Goal: Task Accomplishment & Management: Use online tool/utility

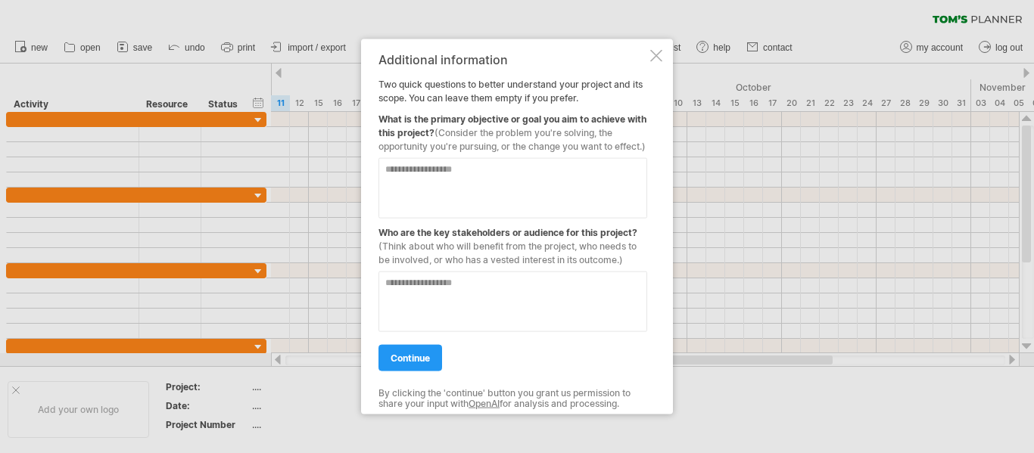
click at [656, 49] on div at bounding box center [656, 55] width 12 height 12
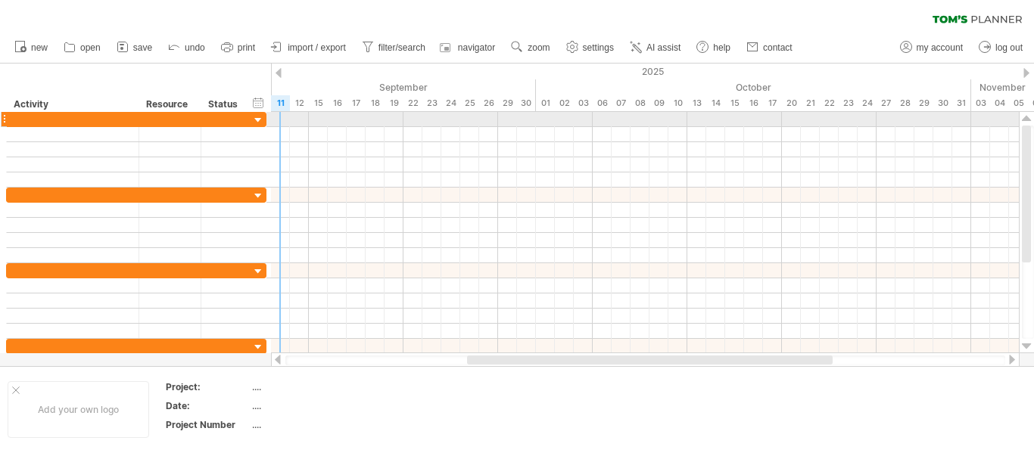
click at [260, 117] on div at bounding box center [258, 121] width 14 height 14
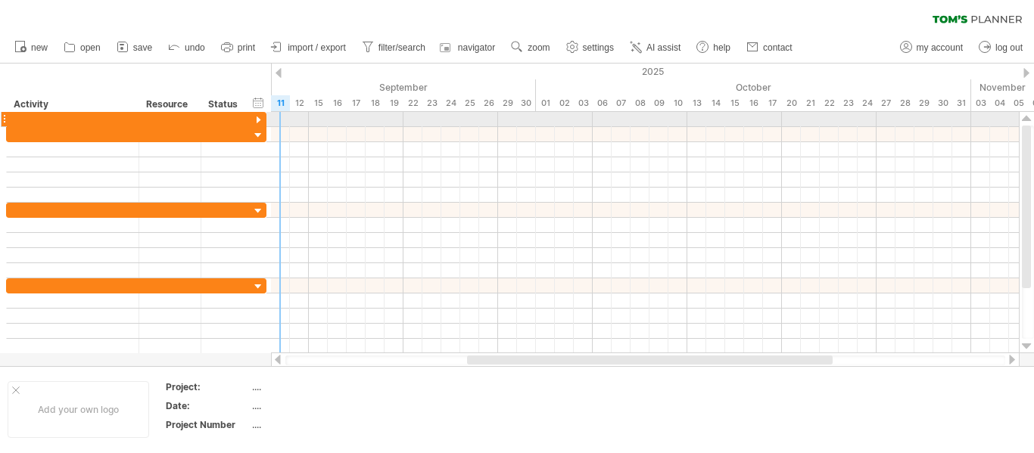
click at [260, 117] on div at bounding box center [258, 121] width 14 height 14
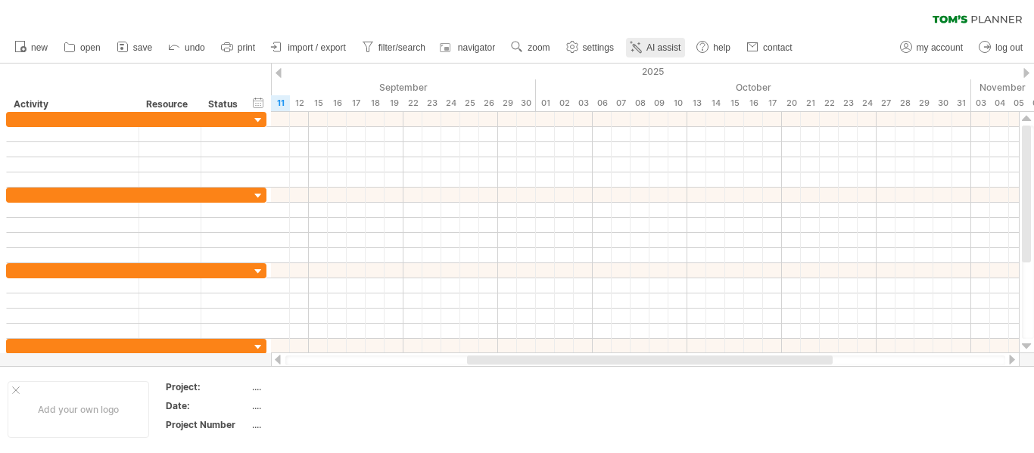
click at [657, 48] on span "AI assist" at bounding box center [664, 47] width 34 height 11
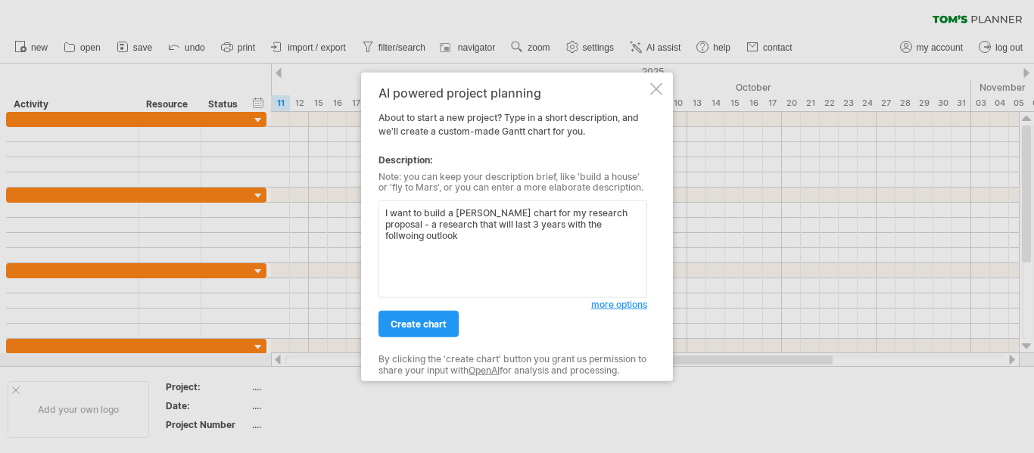
click at [631, 228] on textarea "I want to build a [PERSON_NAME] chart for my research proposal - a research tha…" at bounding box center [513, 250] width 269 height 98
paste textarea "Activity Year 1 Year 2 Year 3 Setting up chronic unpredictable stress (CUS) zeb…"
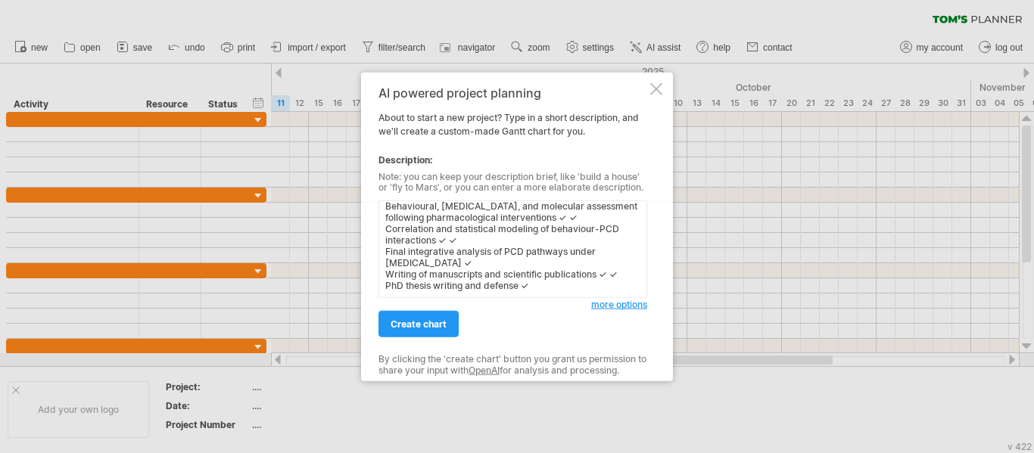
scroll to position [177, 0]
type textarea "I want to build a [PERSON_NAME] chart for my research proposal - a research tha…"
click at [438, 326] on span "create chart" at bounding box center [419, 324] width 56 height 11
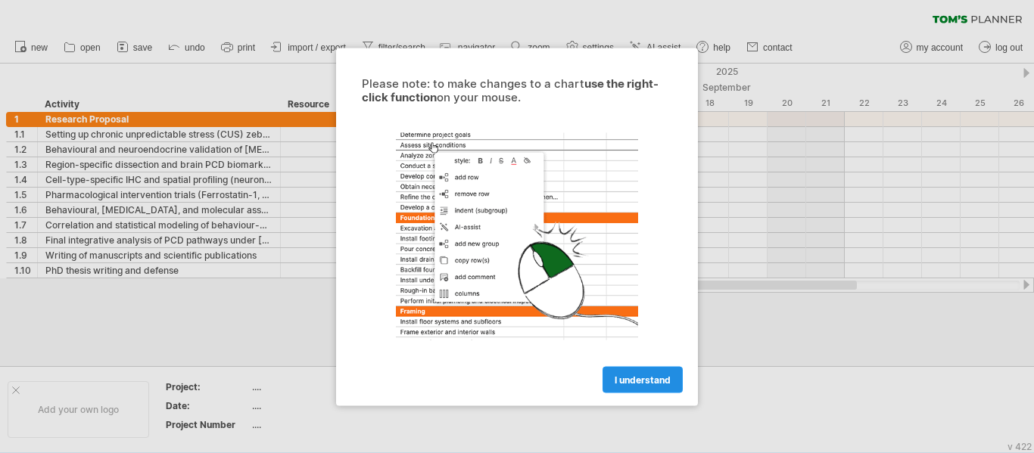
click at [661, 376] on span "I understand" at bounding box center [643, 379] width 56 height 11
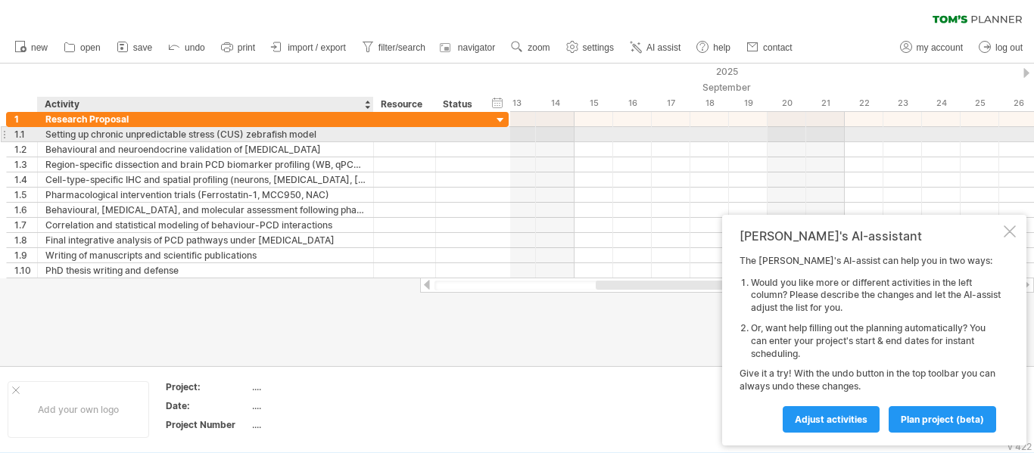
drag, startPoint x: 279, startPoint y: 134, endPoint x: 373, endPoint y: 141, distance: 94.9
click at [373, 141] on div at bounding box center [372, 134] width 8 height 15
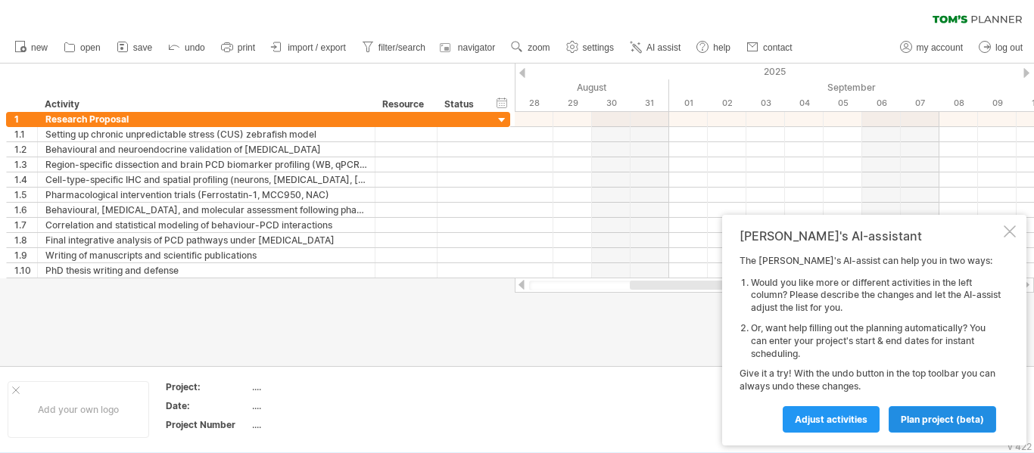
click at [927, 426] on link "plan project (beta)" at bounding box center [943, 420] width 108 height 26
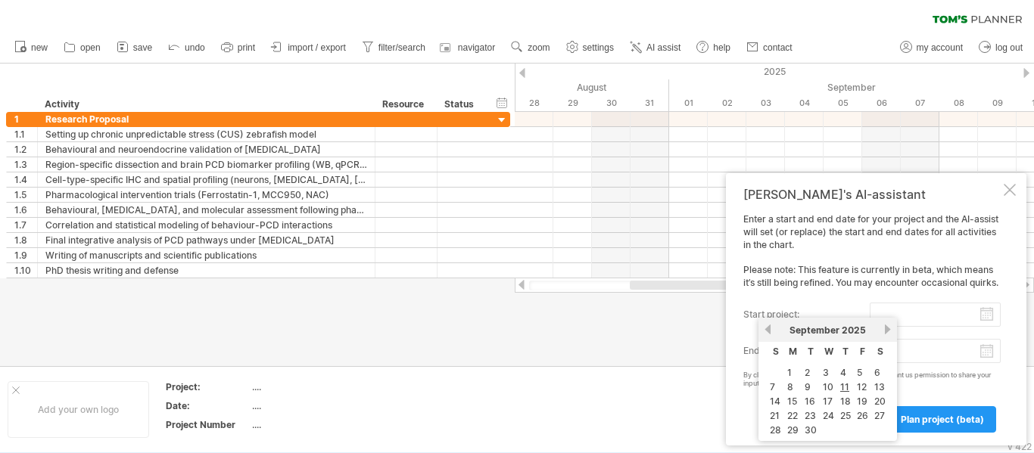
click at [918, 314] on input "start project:" at bounding box center [935, 315] width 131 height 24
click at [890, 329] on link "next" at bounding box center [887, 329] width 11 height 11
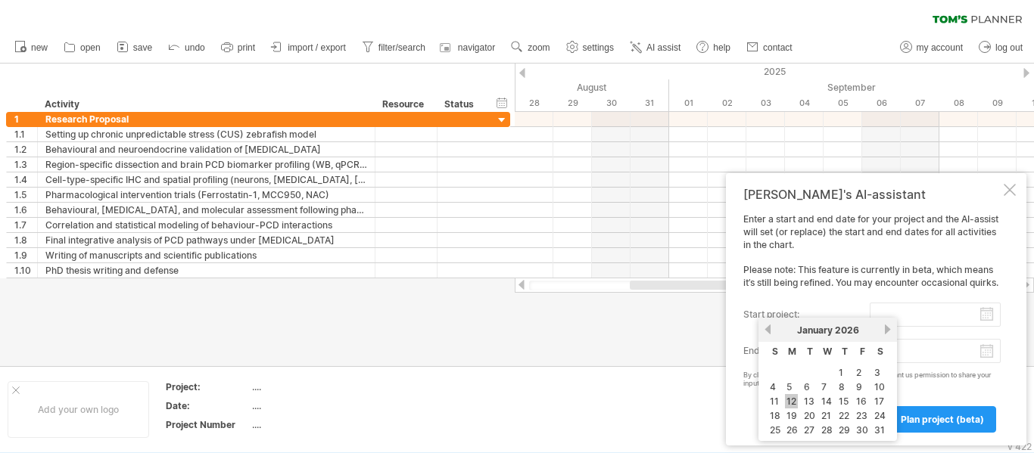
click at [790, 397] on link "12" at bounding box center [791, 401] width 13 height 14
type input "********"
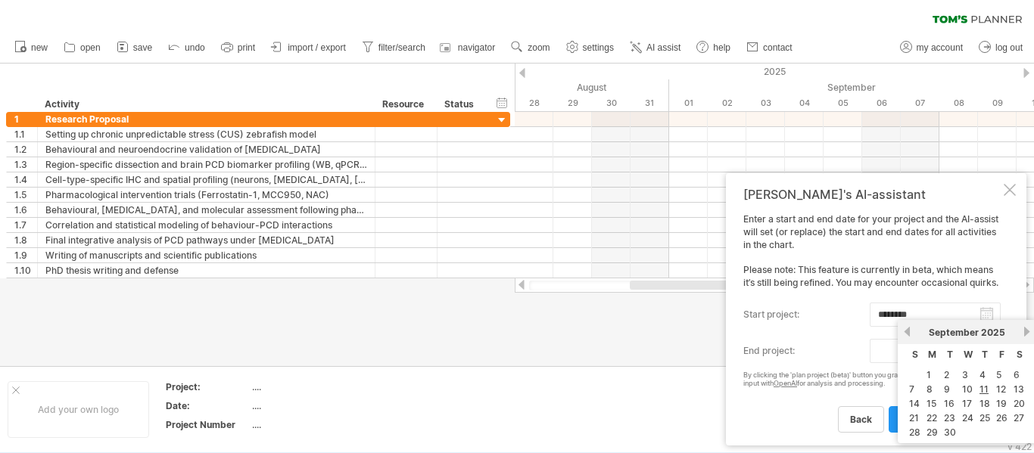
click at [988, 347] on body "progress(100%) Trying to reach [DOMAIN_NAME] Connected again... 0% clear filter…" at bounding box center [517, 228] width 1034 height 457
click at [996, 331] on span "2025" at bounding box center [993, 332] width 24 height 11
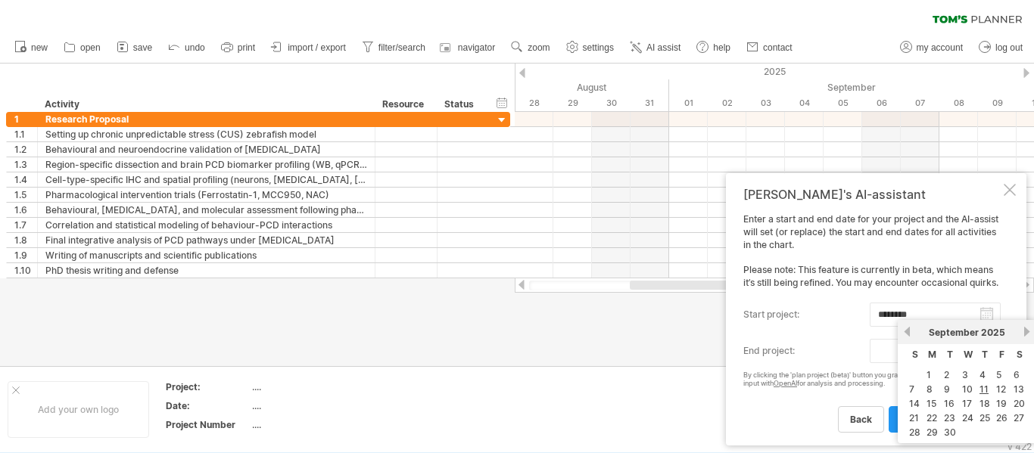
click at [996, 331] on span "2025" at bounding box center [993, 332] width 24 height 11
click at [1030, 338] on div "previous next [DATE]" at bounding box center [967, 332] width 139 height 24
click at [1028, 332] on div "previous next [DATE]" at bounding box center [967, 332] width 139 height 24
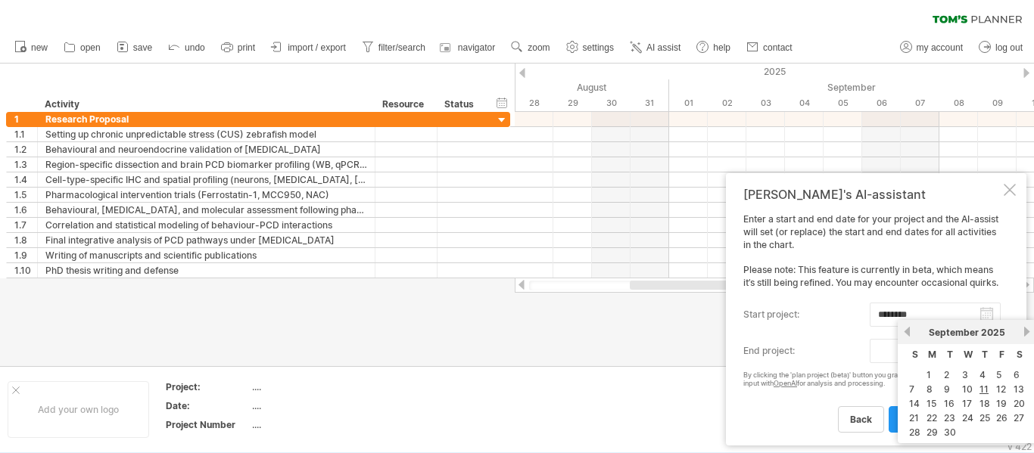
click at [1028, 332] on link "next" at bounding box center [1026, 331] width 11 height 11
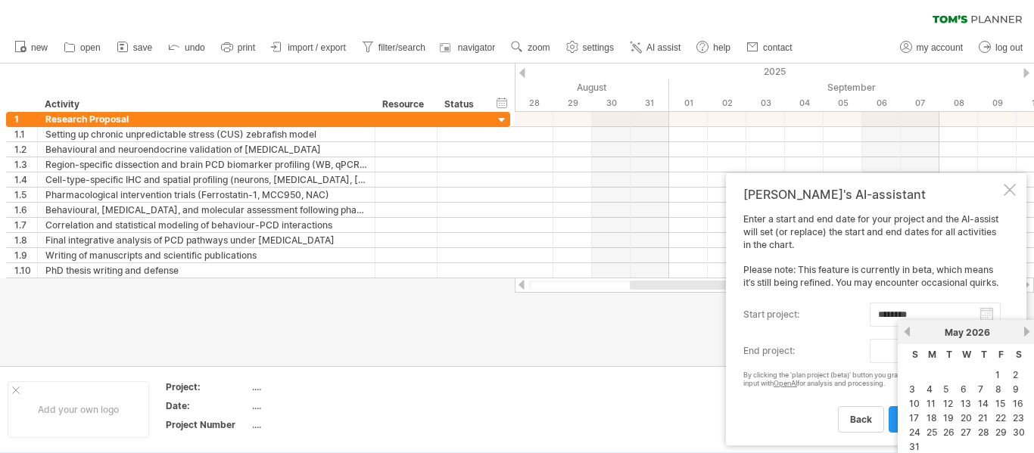
click at [1028, 332] on link "next" at bounding box center [1026, 331] width 11 height 11
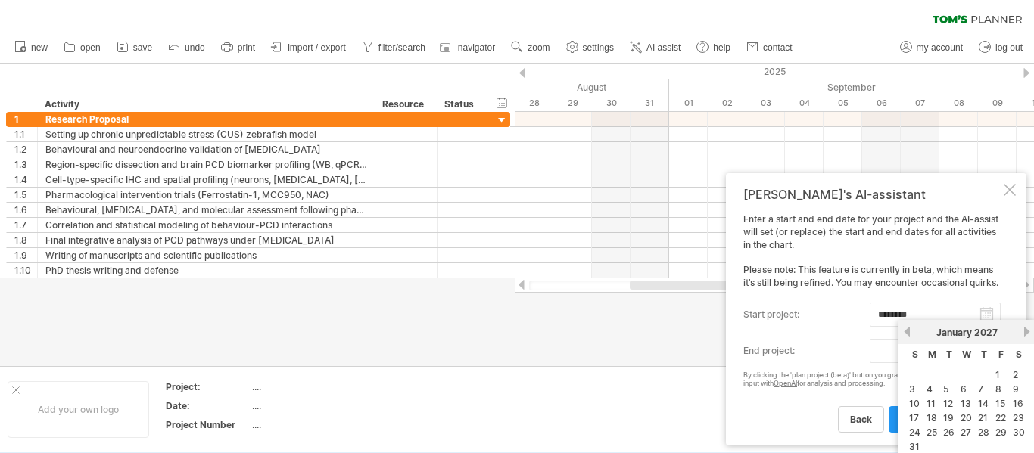
click at [1028, 332] on link "next" at bounding box center [1026, 331] width 11 height 11
click at [1028, 332] on link "next" at bounding box center [1025, 331] width 11 height 11
click at [1028, 332] on link "next" at bounding box center [1026, 331] width 11 height 11
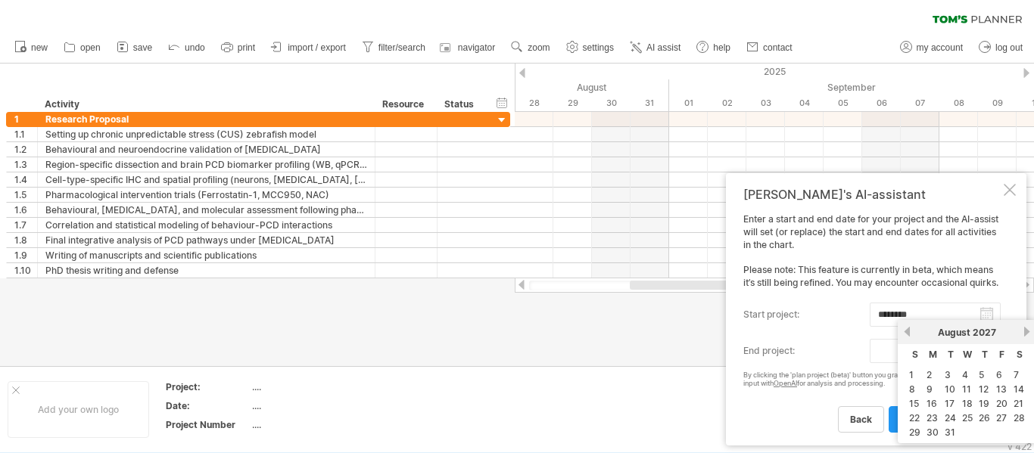
click at [1028, 332] on link "next" at bounding box center [1026, 331] width 11 height 11
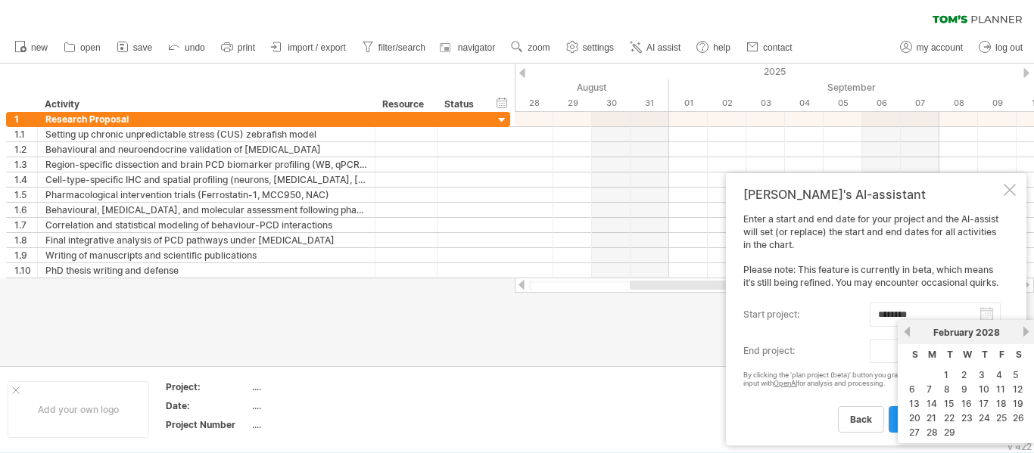
click at [1028, 332] on link "next" at bounding box center [1026, 331] width 11 height 11
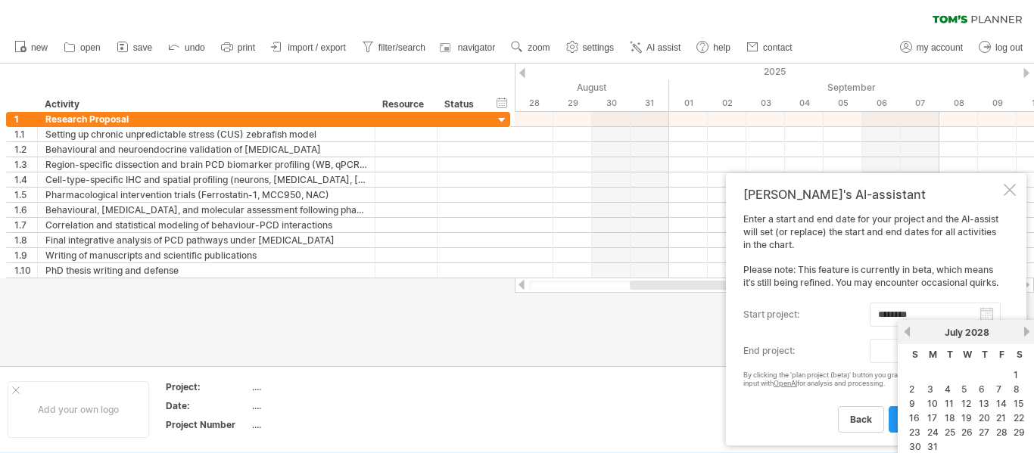
click at [1028, 332] on link "next" at bounding box center [1026, 331] width 11 height 11
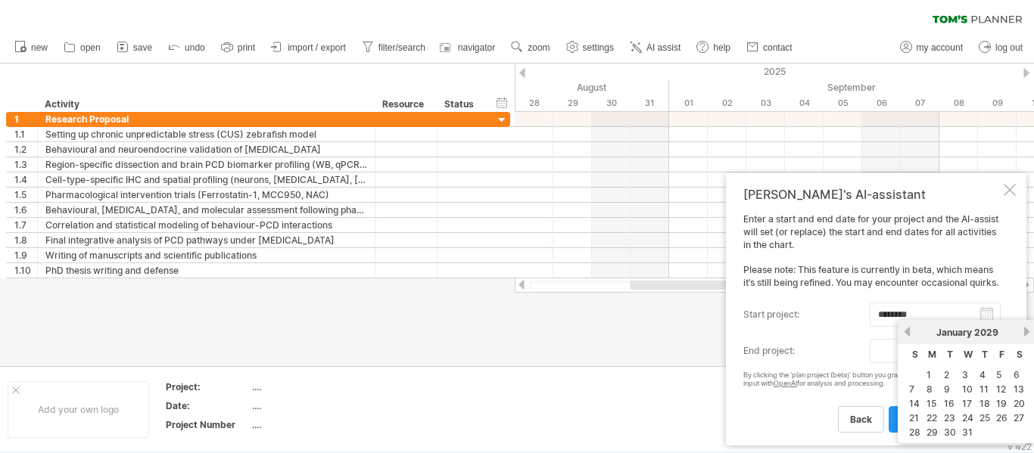
click at [1028, 332] on link "next" at bounding box center [1026, 331] width 11 height 11
click at [1028, 332] on link "next" at bounding box center [1025, 331] width 11 height 11
click at [1028, 332] on link "next" at bounding box center [1026, 331] width 11 height 11
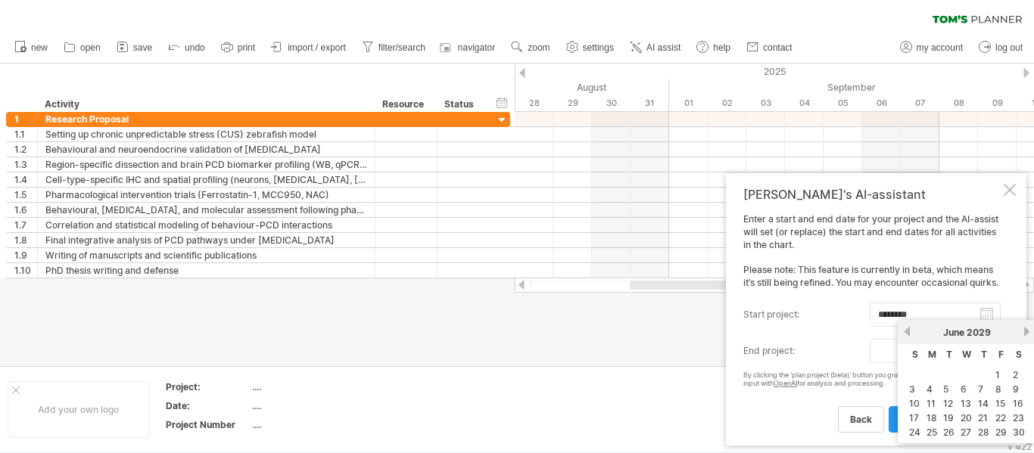
click at [1028, 332] on link "next" at bounding box center [1026, 331] width 11 height 11
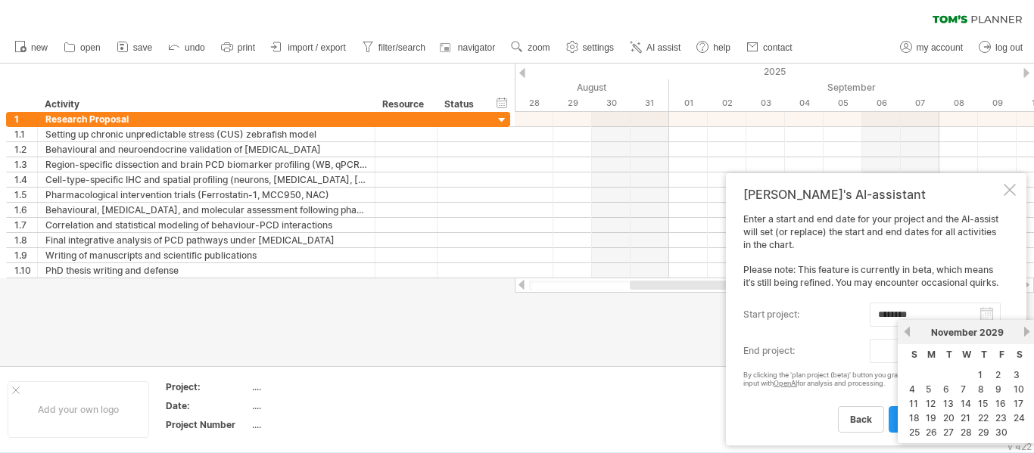
click at [1028, 332] on link "next" at bounding box center [1026, 331] width 11 height 11
click at [1028, 327] on link "next" at bounding box center [1026, 331] width 11 height 11
click at [988, 420] on link "24" at bounding box center [985, 418] width 14 height 14
type input "********"
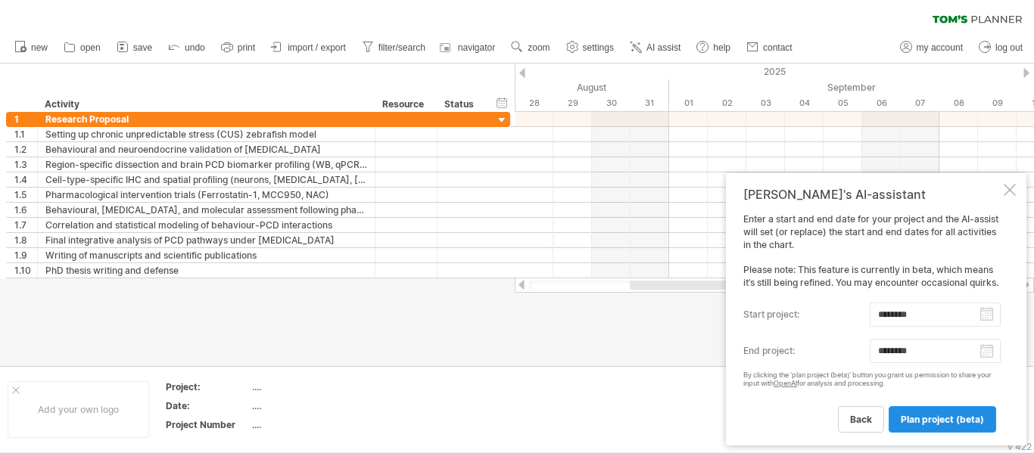
click at [932, 424] on span "plan project (beta)" at bounding box center [942, 419] width 83 height 11
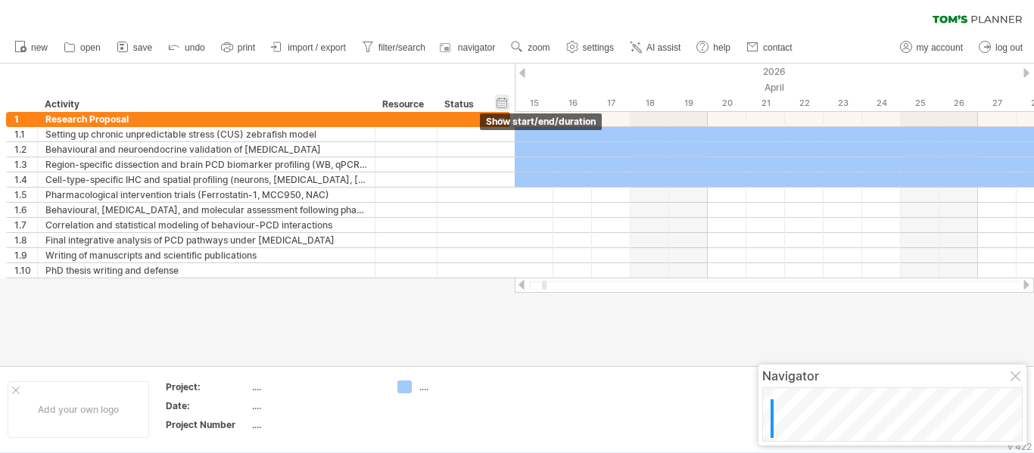
click at [500, 103] on div "hide start/end/duration show start/end/duration" at bounding box center [502, 103] width 14 height 16
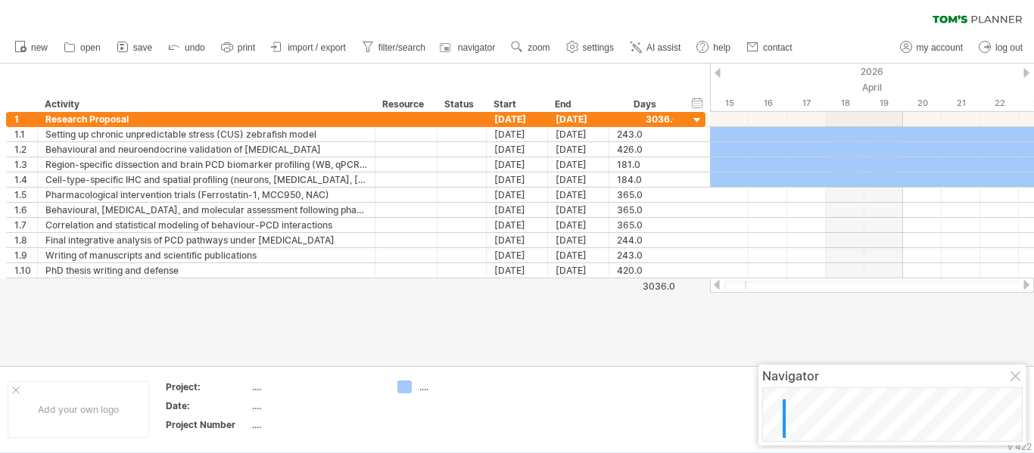
click at [1027, 69] on div at bounding box center [1027, 73] width 6 height 10
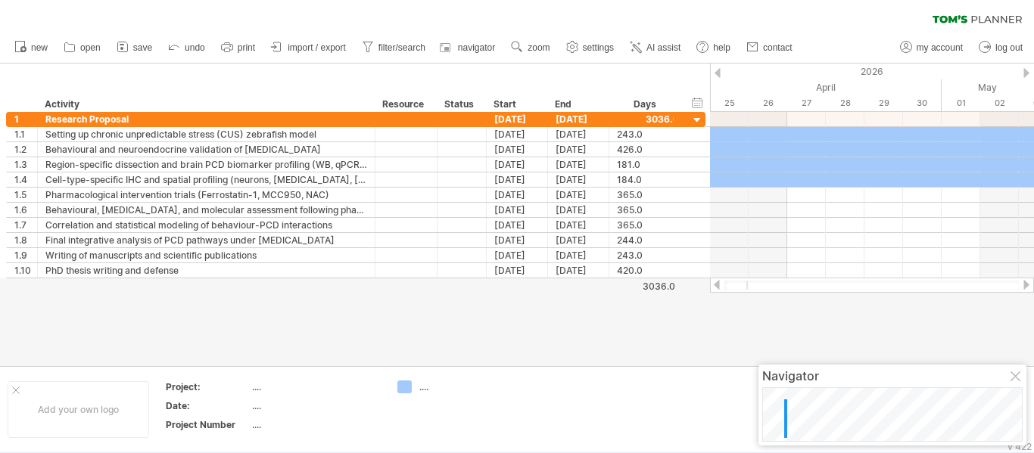
click at [1027, 69] on div at bounding box center [1027, 73] width 6 height 10
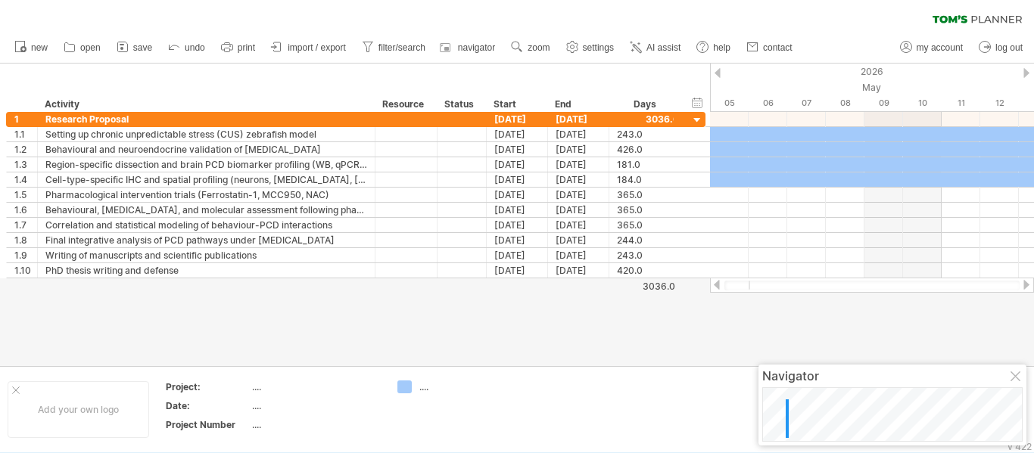
click at [1027, 69] on div at bounding box center [1027, 73] width 6 height 10
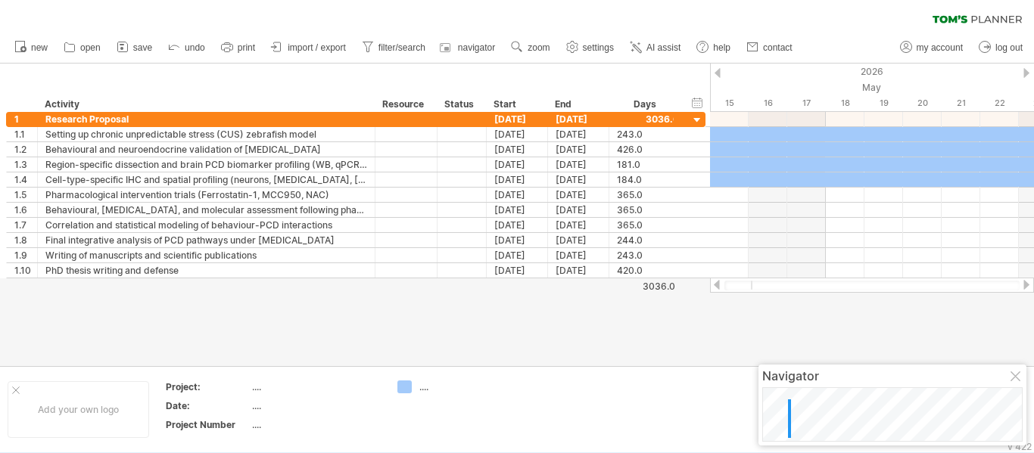
click at [1027, 69] on div at bounding box center [1027, 73] width 6 height 10
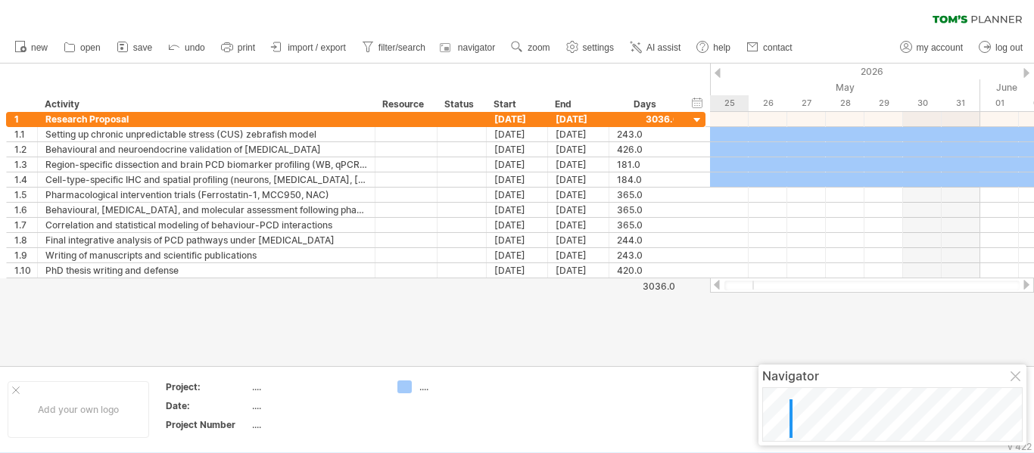
click at [1027, 69] on div at bounding box center [1027, 73] width 6 height 10
click at [240, 48] on span "print" at bounding box center [246, 47] width 17 height 11
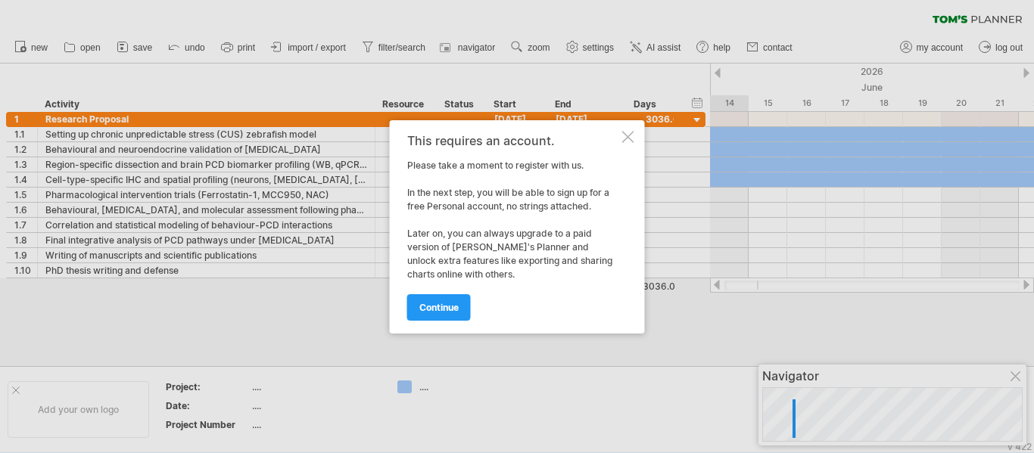
click at [629, 136] on div at bounding box center [628, 137] width 12 height 12
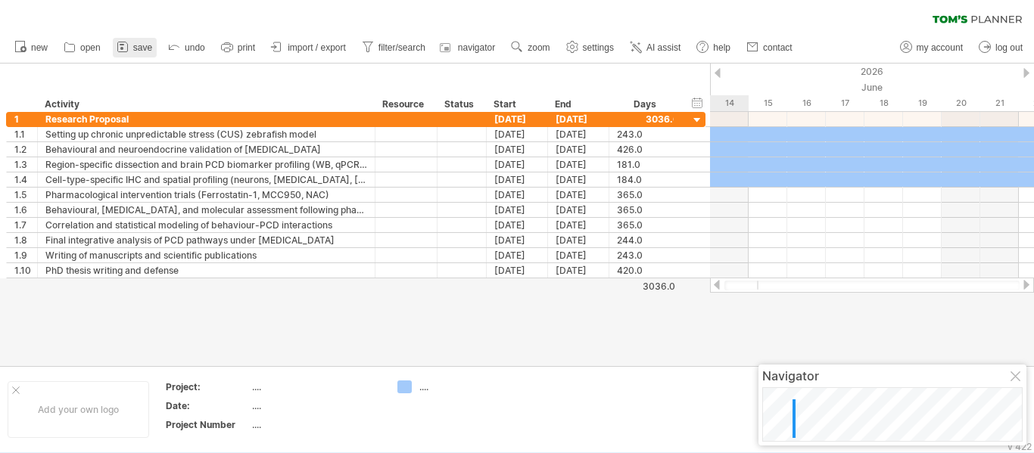
click at [125, 43] on icon at bounding box center [122, 46] width 15 height 15
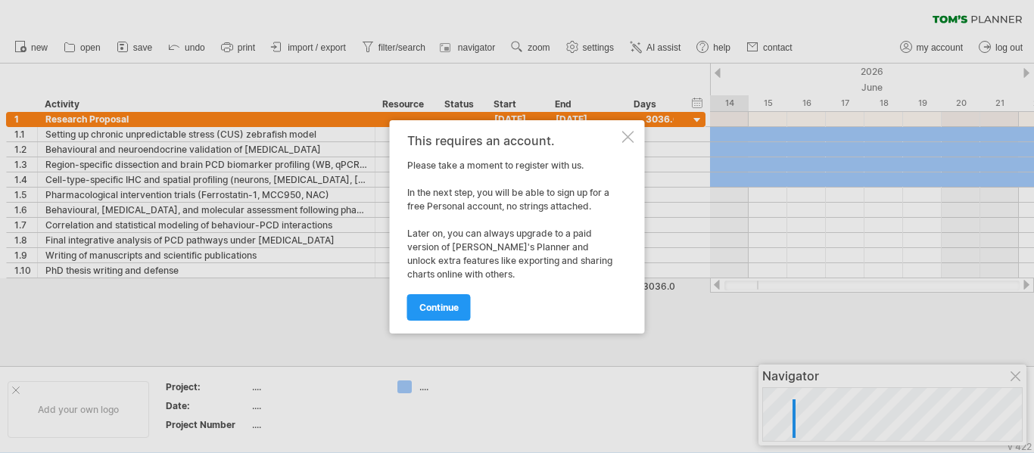
click at [631, 139] on div at bounding box center [628, 137] width 12 height 12
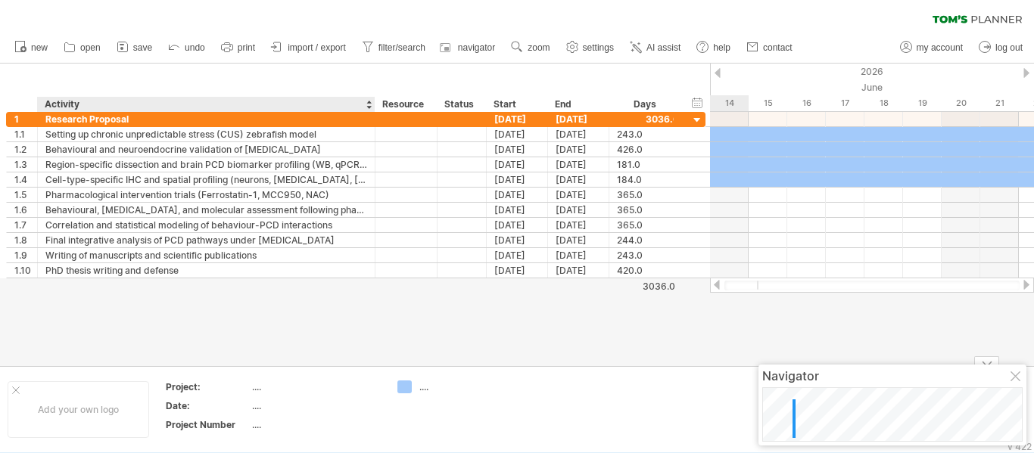
click at [261, 391] on div "...." at bounding box center [315, 387] width 127 height 13
click at [261, 391] on input "text" at bounding box center [312, 387] width 121 height 13
type input "*"
type input "**********"
click at [347, 410] on div "...." at bounding box center [315, 406] width 127 height 13
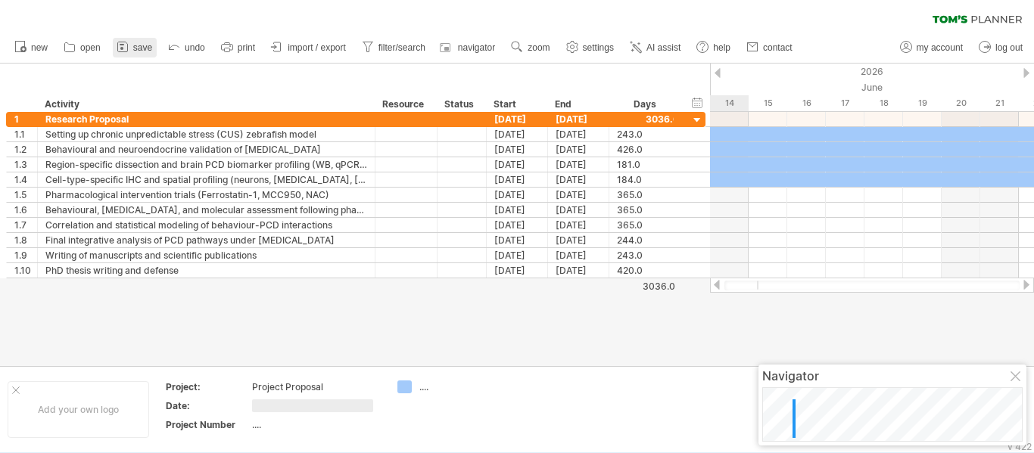
click at [131, 45] on link "save" at bounding box center [135, 48] width 44 height 20
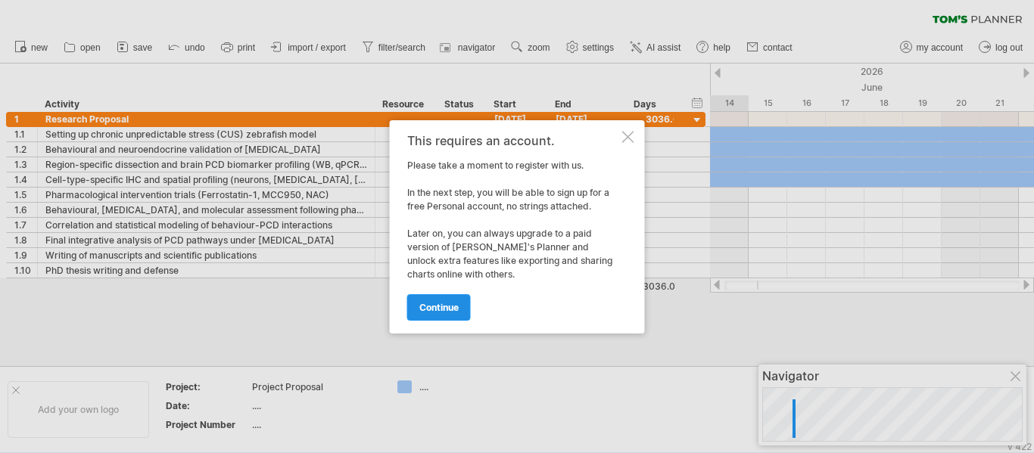
click at [450, 306] on span "continue" at bounding box center [438, 307] width 39 height 11
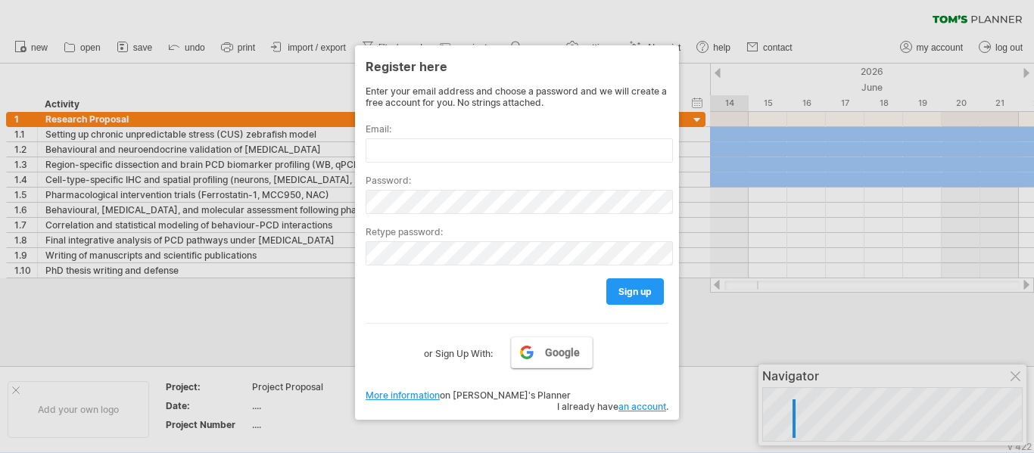
click at [563, 351] on span "Google" at bounding box center [562, 353] width 35 height 12
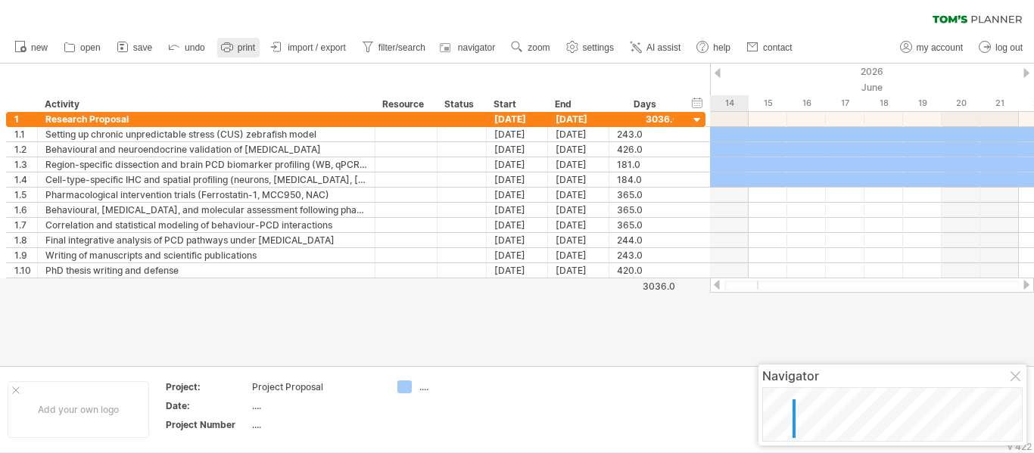
click at [242, 45] on span "print" at bounding box center [246, 47] width 17 height 11
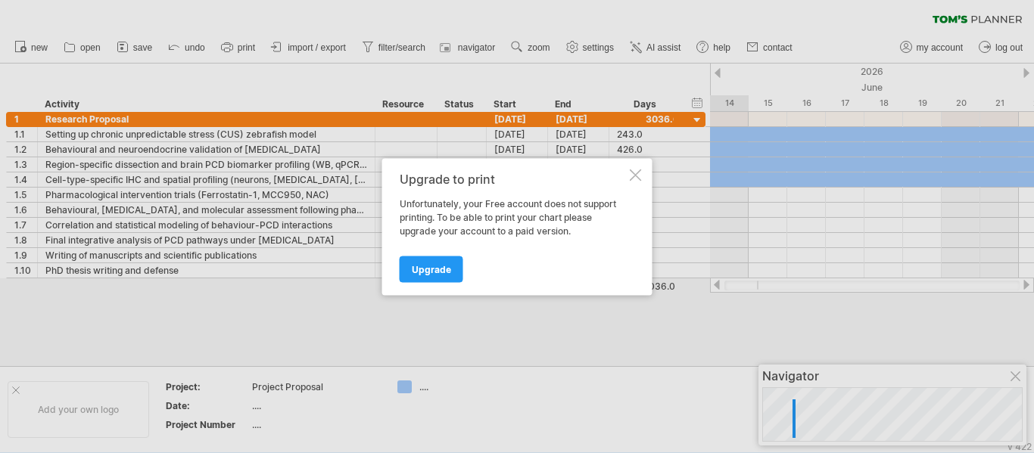
click at [640, 176] on div at bounding box center [636, 175] width 12 height 12
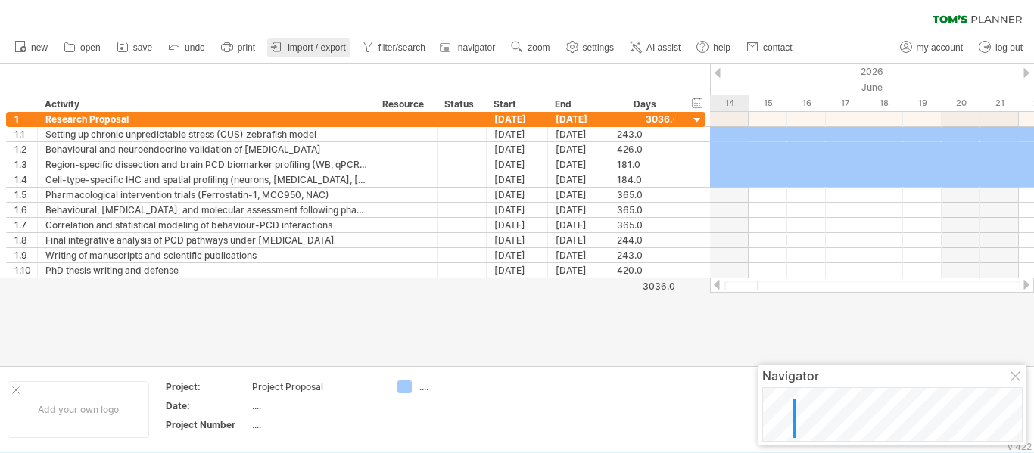
click at [305, 49] on span "import / export" at bounding box center [317, 47] width 58 height 11
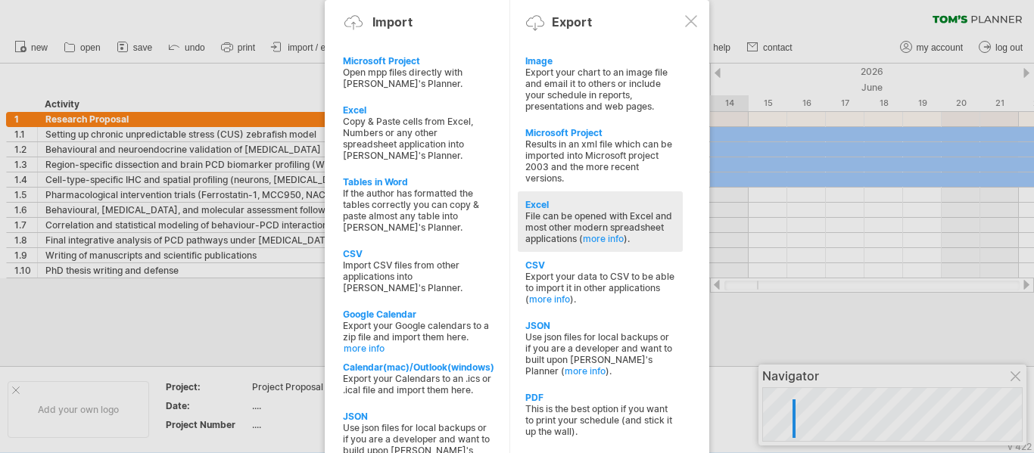
click at [565, 220] on div "File can be opened with Excel and most other modern spreadsheet applications ( …" at bounding box center [600, 227] width 150 height 34
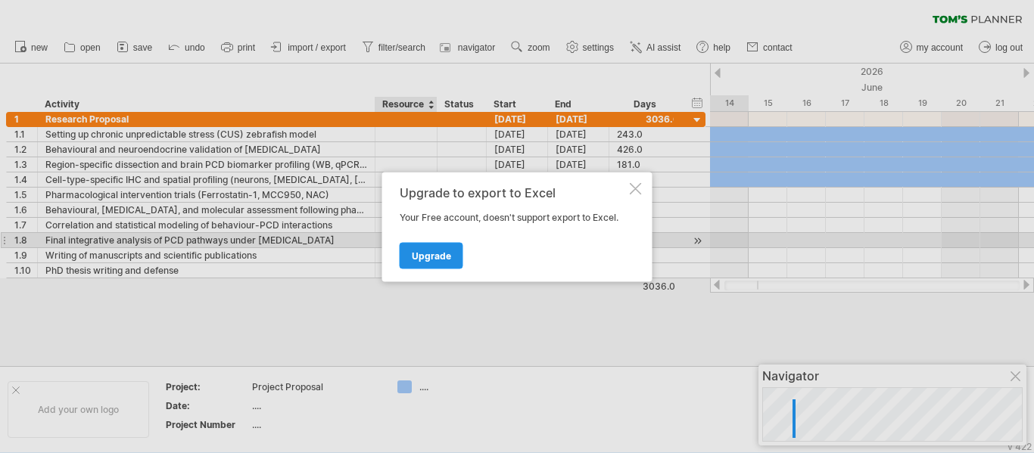
click at [443, 248] on link "Upgrade" at bounding box center [432, 255] width 64 height 26
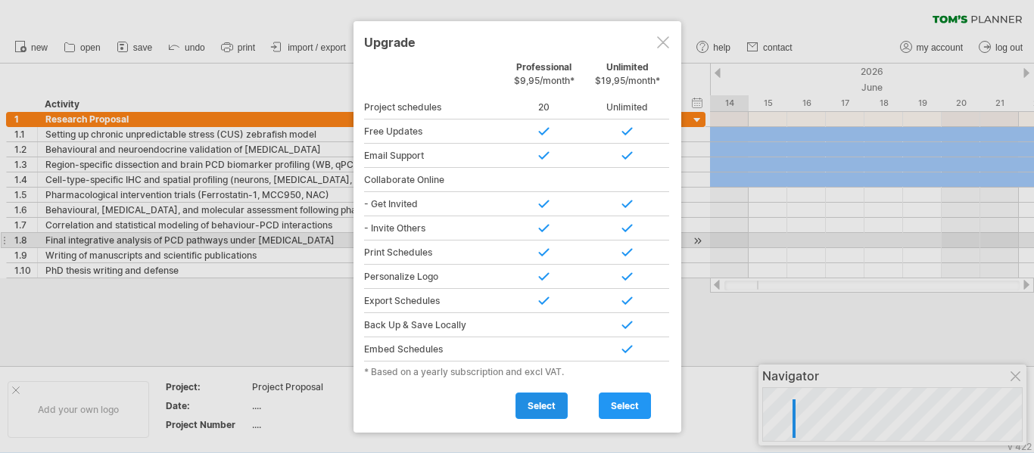
click at [544, 397] on link "select" at bounding box center [542, 406] width 52 height 26
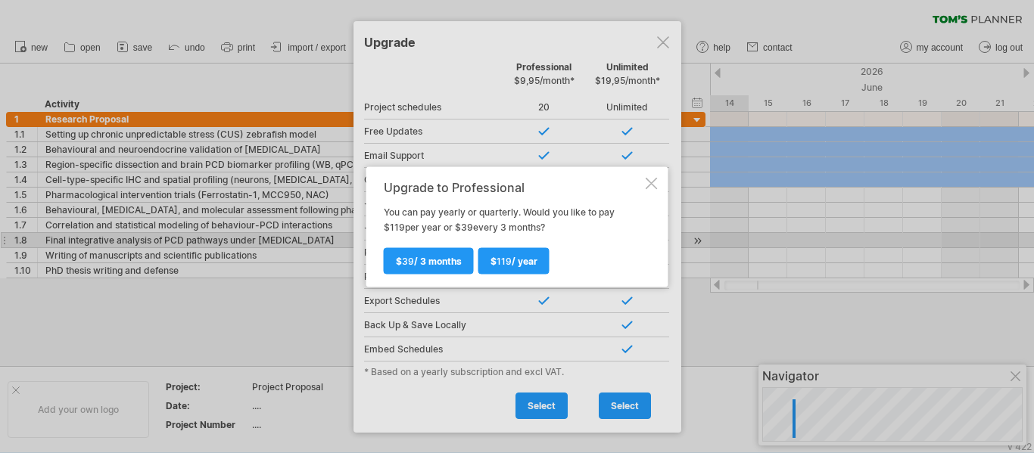
drag, startPoint x: 661, startPoint y: 42, endPoint x: 653, endPoint y: 174, distance: 132.0
click at [653, 174] on div "Trying to reach [DOMAIN_NAME] Connected again... 0% clear filter new 1" at bounding box center [517, 226] width 1034 height 453
click at [653, 174] on div "Upgrade to Professional You can pay yearly or quarterly. Would you like to pay …" at bounding box center [517, 227] width 302 height 120
click at [653, 186] on div at bounding box center [652, 183] width 12 height 12
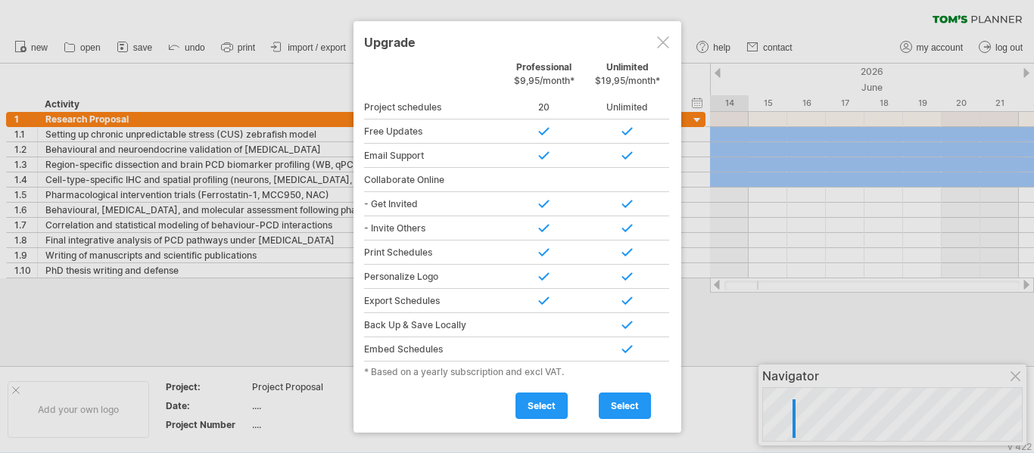
click at [665, 42] on div at bounding box center [663, 42] width 12 height 12
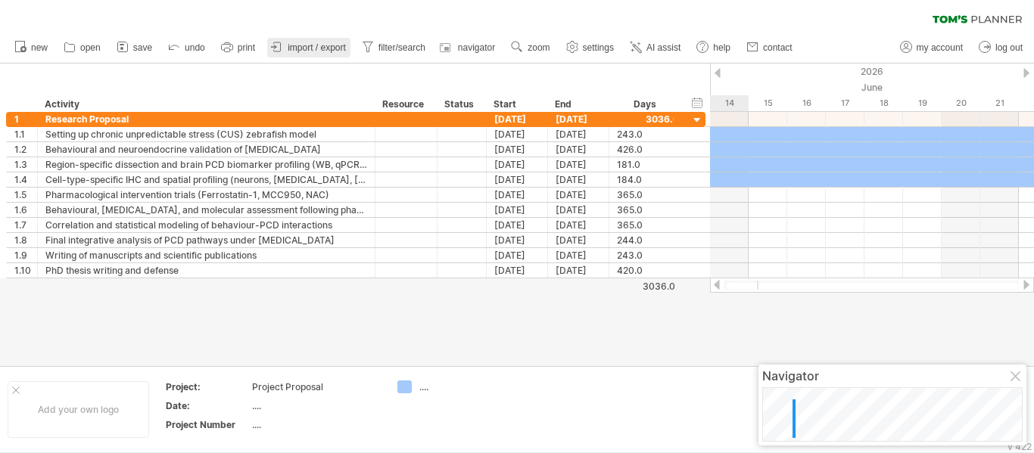
click at [304, 44] on span "import / export" at bounding box center [317, 47] width 58 height 11
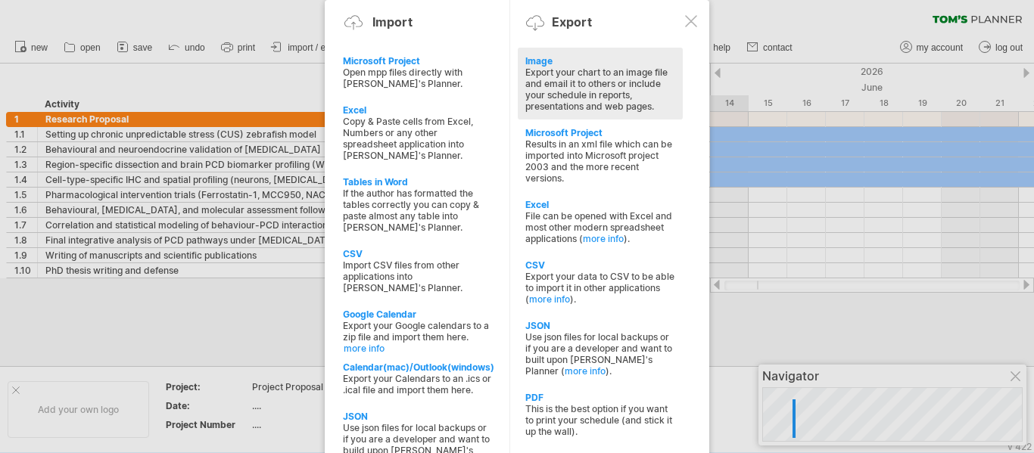
click at [609, 87] on div "Export your chart to an image file and email it to others or include your sched…" at bounding box center [600, 89] width 150 height 45
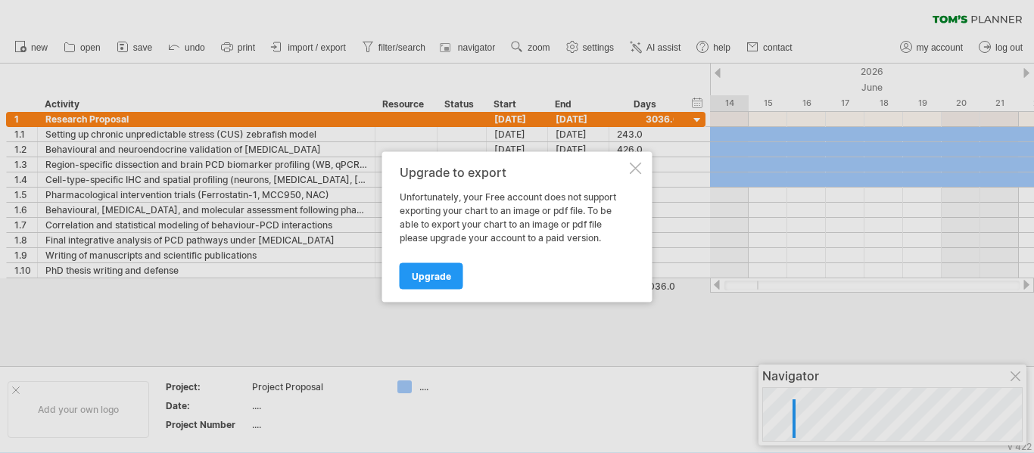
click at [634, 168] on div at bounding box center [636, 168] width 12 height 12
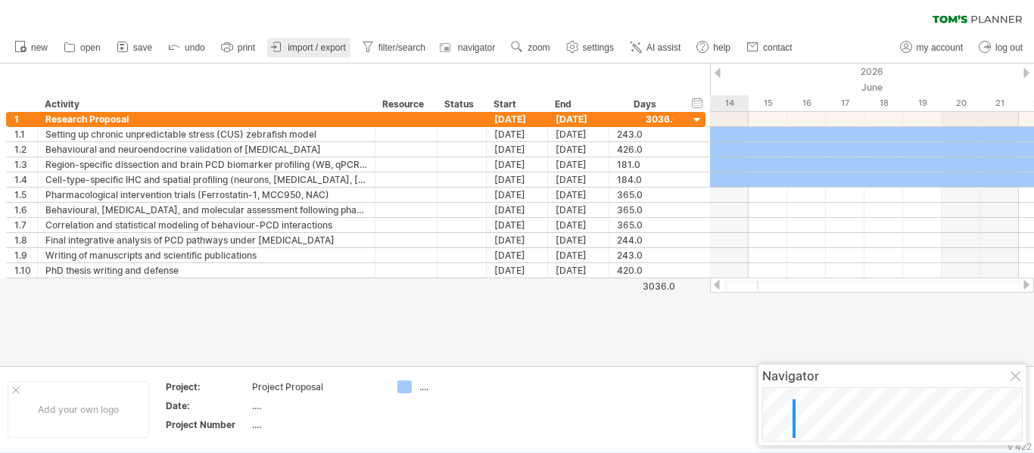
click at [323, 48] on span "import / export" at bounding box center [317, 47] width 58 height 11
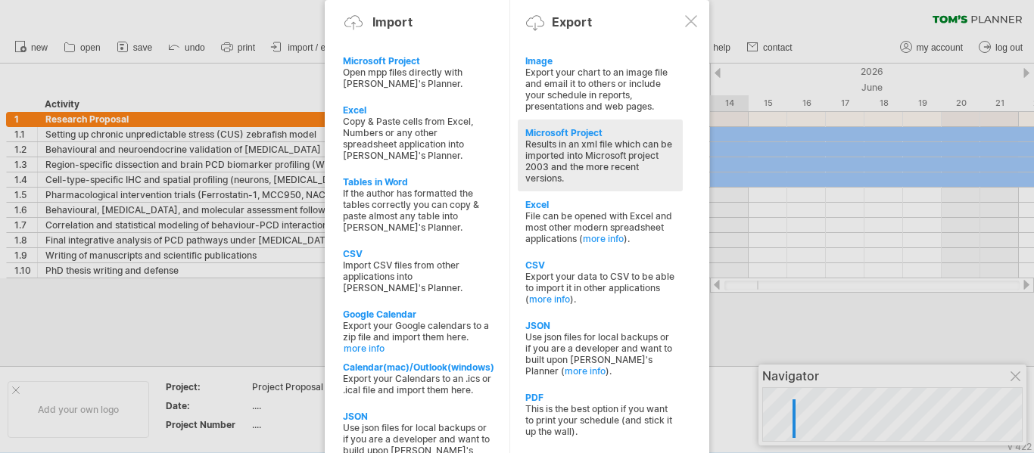
click at [603, 164] on div "Results in an xml file which can be imported into Microsoft project 2003 and th…" at bounding box center [600, 161] width 150 height 45
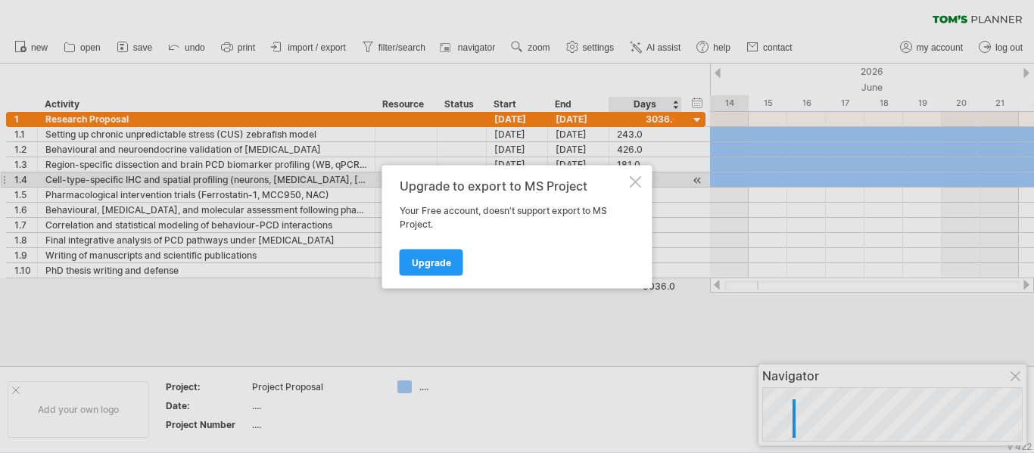
click at [631, 182] on div at bounding box center [636, 182] width 12 height 12
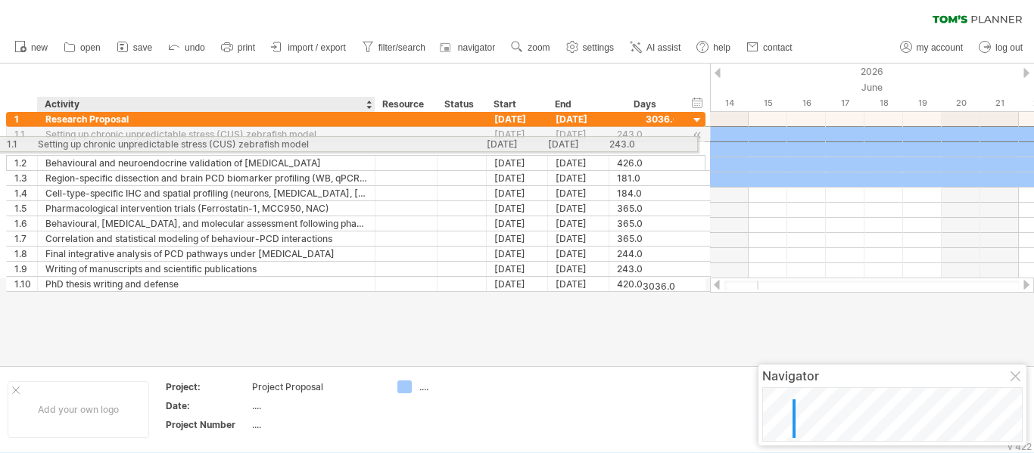
drag, startPoint x: 63, startPoint y: 132, endPoint x: 68, endPoint y: 142, distance: 11.2
click at [68, 142] on div "**********" at bounding box center [356, 134] width 700 height 16
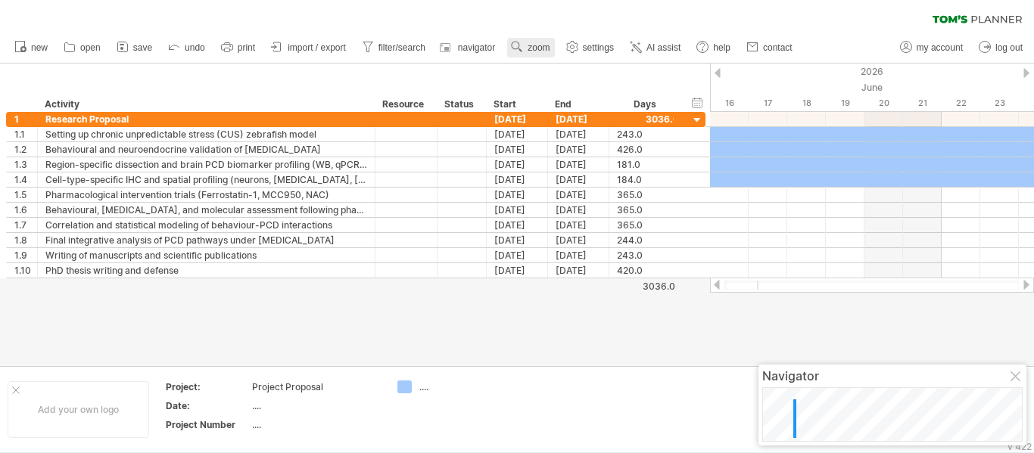
click at [521, 47] on use at bounding box center [516, 46] width 15 height 15
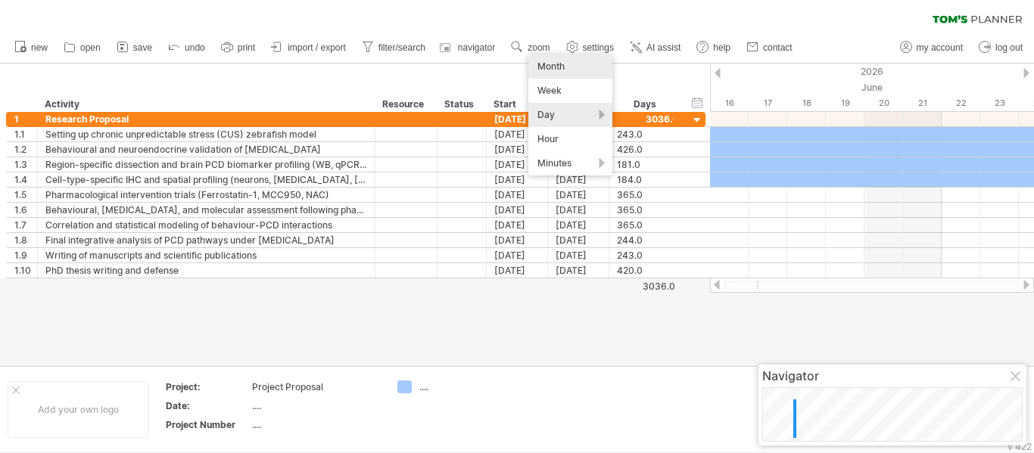
click at [584, 67] on div "Month" at bounding box center [570, 67] width 84 height 24
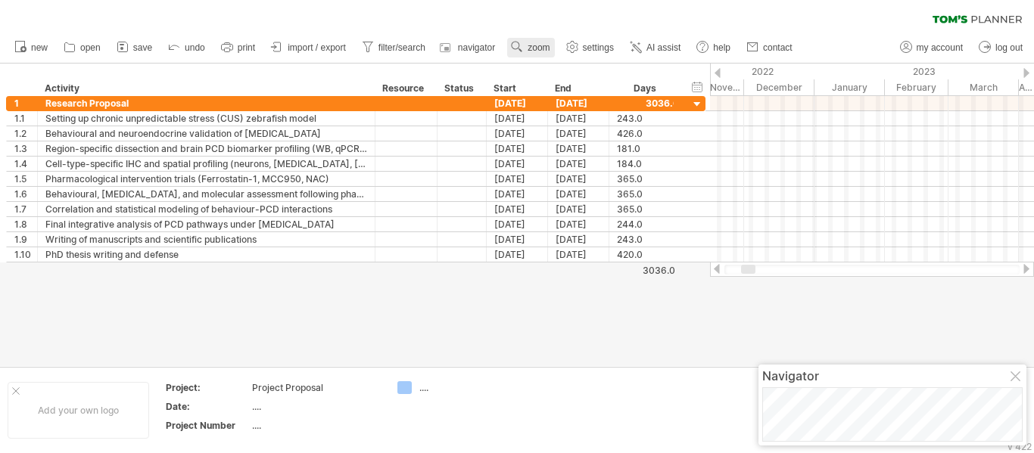
click at [538, 47] on span "zoom" at bounding box center [539, 47] width 22 height 11
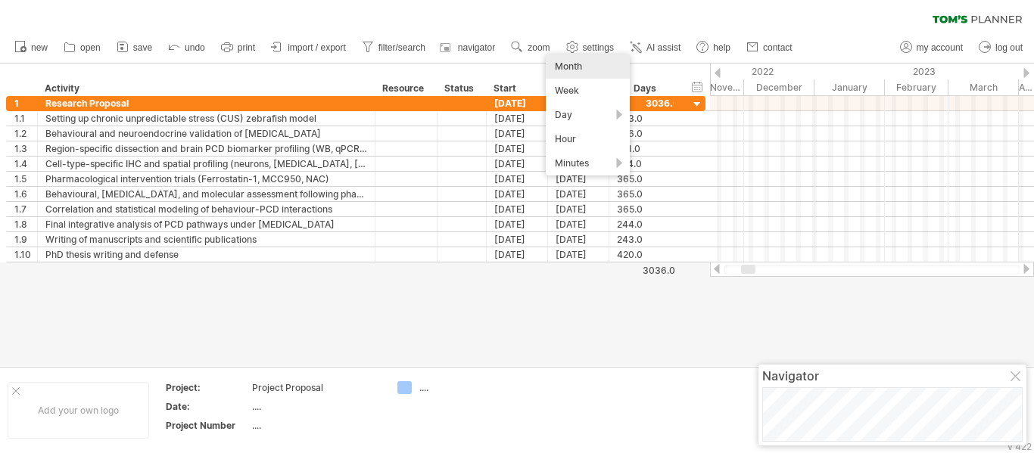
click at [587, 66] on div "Month" at bounding box center [588, 67] width 84 height 24
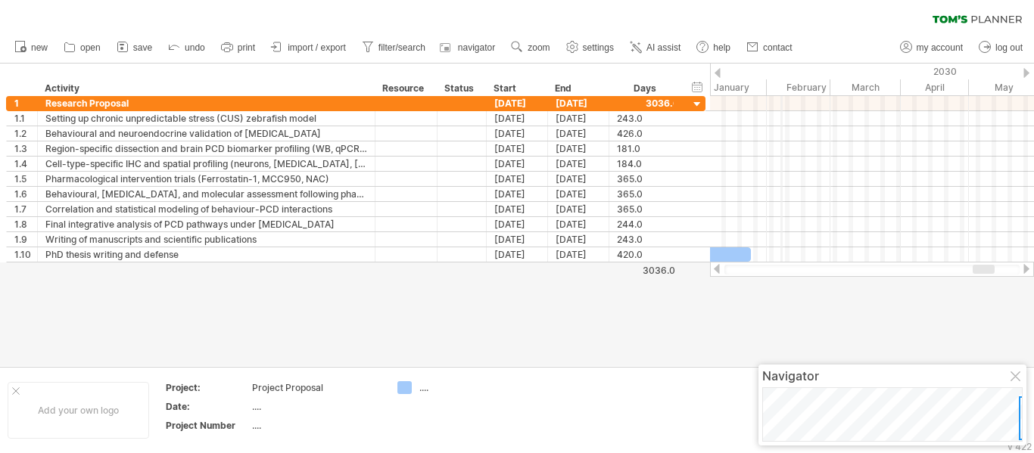
drag, startPoint x: 710, startPoint y: 75, endPoint x: 782, endPoint y: 70, distance: 72.1
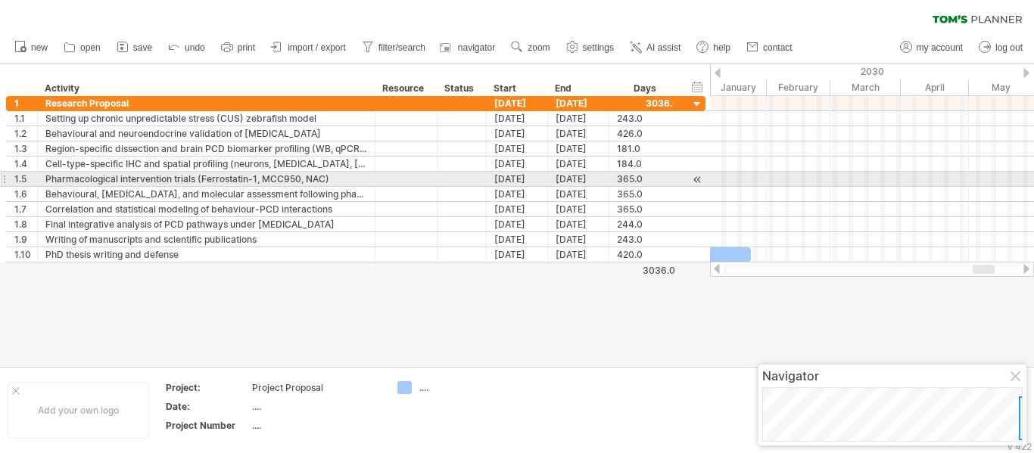
click at [692, 177] on div at bounding box center [697, 180] width 14 height 16
click at [646, 184] on div "365.0" at bounding box center [645, 179] width 57 height 14
click at [512, 178] on div "[DATE]" at bounding box center [517, 179] width 61 height 14
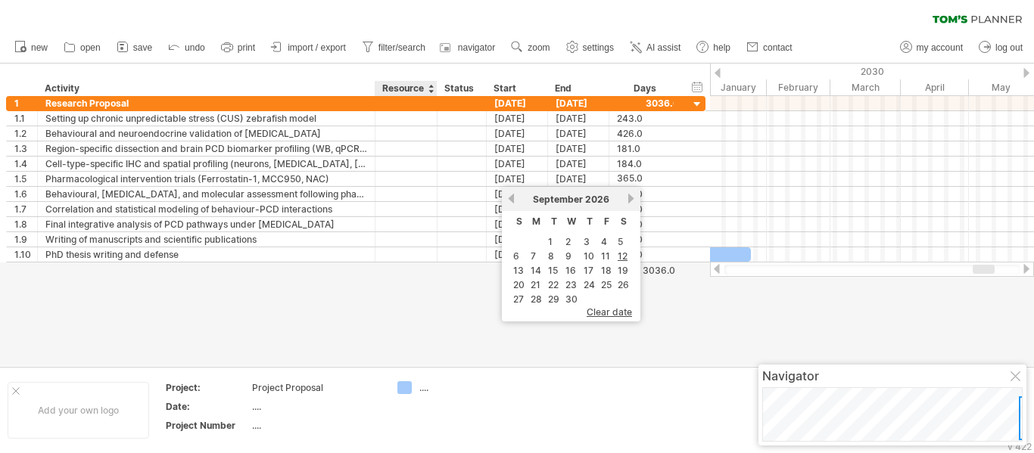
click at [408, 83] on div "Resource" at bounding box center [405, 88] width 46 height 15
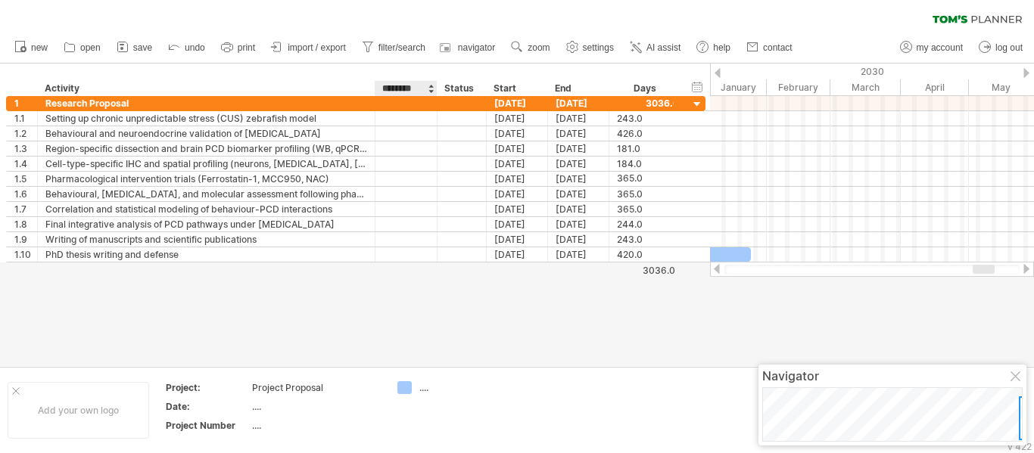
click at [416, 83] on input "********" at bounding box center [405, 88] width 46 height 15
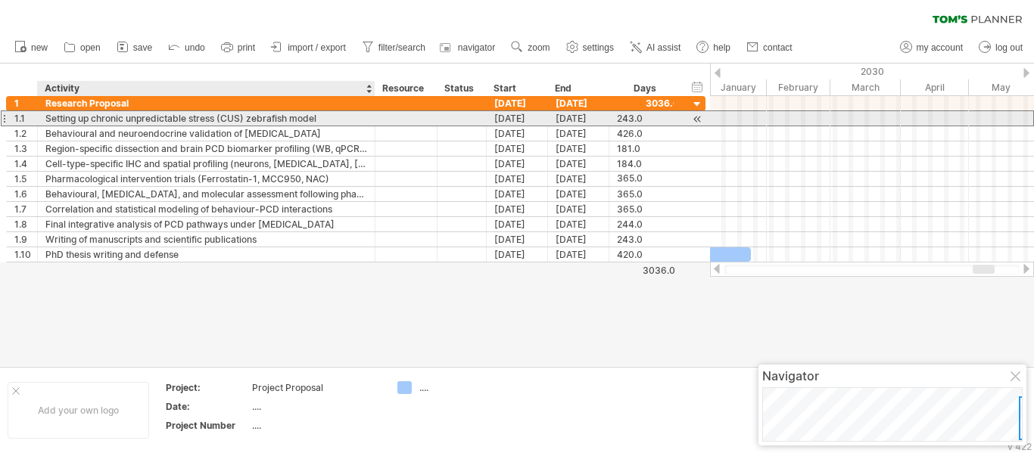
click at [323, 117] on div "Setting up chronic unpredictable stress (CUS) zebrafish model" at bounding box center [206, 118] width 322 height 14
click at [323, 117] on input "**********" at bounding box center [206, 118] width 322 height 14
click at [319, 118] on input "**********" at bounding box center [206, 118] width 322 height 14
click at [307, 118] on input "**********" at bounding box center [206, 118] width 322 height 14
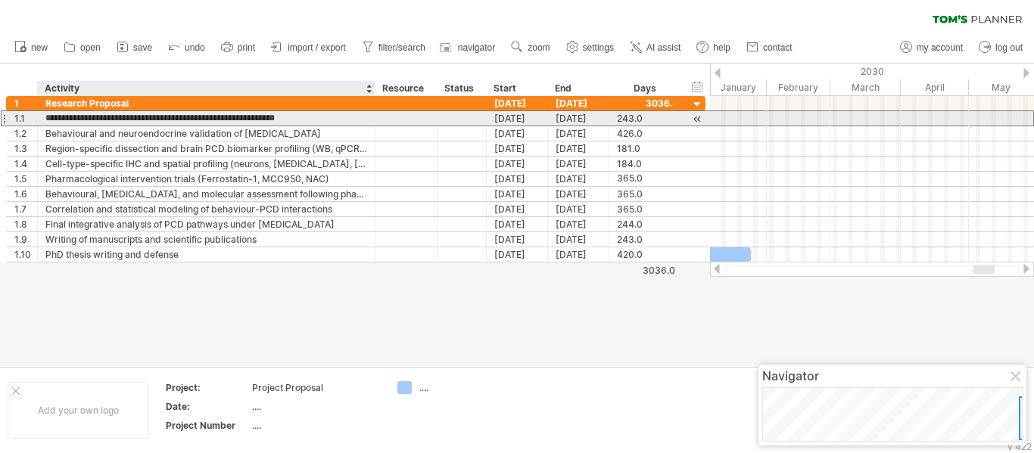
click at [307, 118] on input "**********" at bounding box center [206, 118] width 322 height 14
drag, startPoint x: 309, startPoint y: 118, endPoint x: 325, endPoint y: 118, distance: 15.9
click at [325, 118] on input "**********" at bounding box center [206, 118] width 322 height 14
paste input "**********"
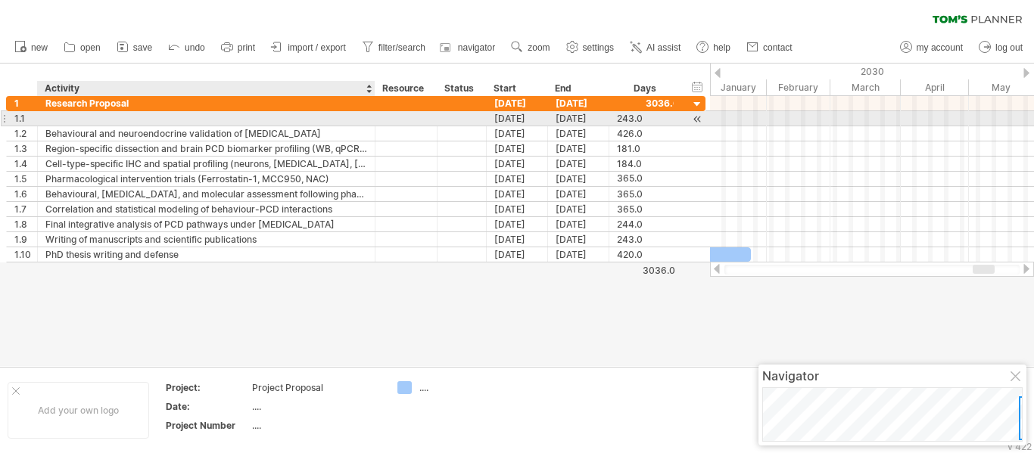
type input "**********"
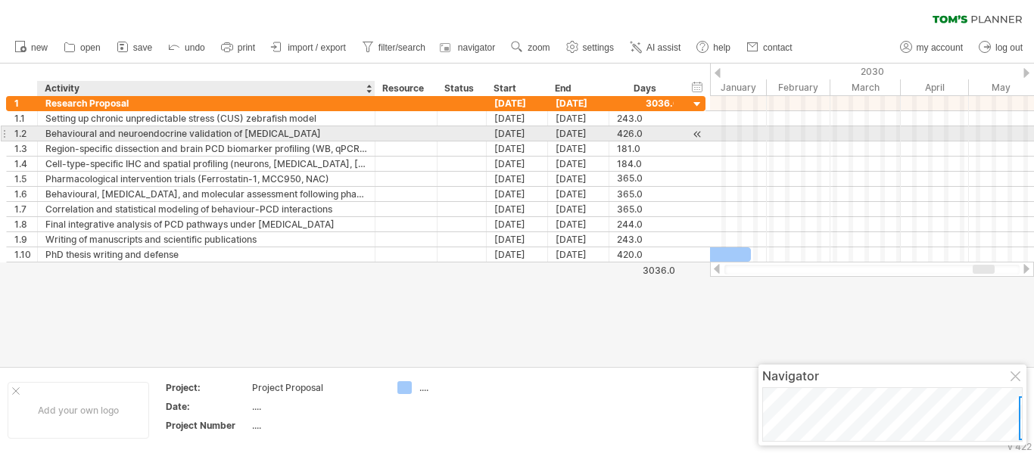
click at [185, 133] on div "Behavioural and neuroendocrine validation of [MEDICAL_DATA]" at bounding box center [206, 133] width 322 height 14
click at [185, 133] on input "**********" at bounding box center [206, 133] width 322 height 14
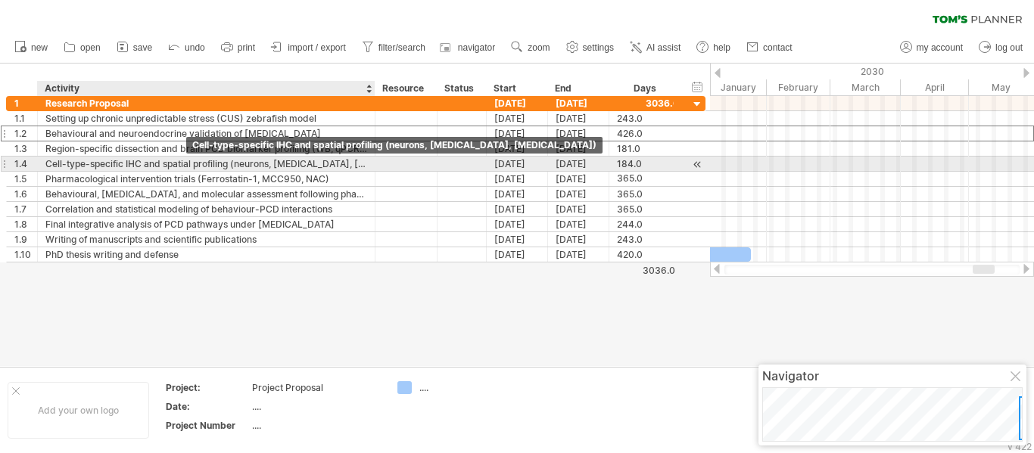
click at [162, 160] on div "Cell-type-specific IHC and spatial profiling (neurons, [MEDICAL_DATA], [MEDICAL…" at bounding box center [206, 164] width 322 height 14
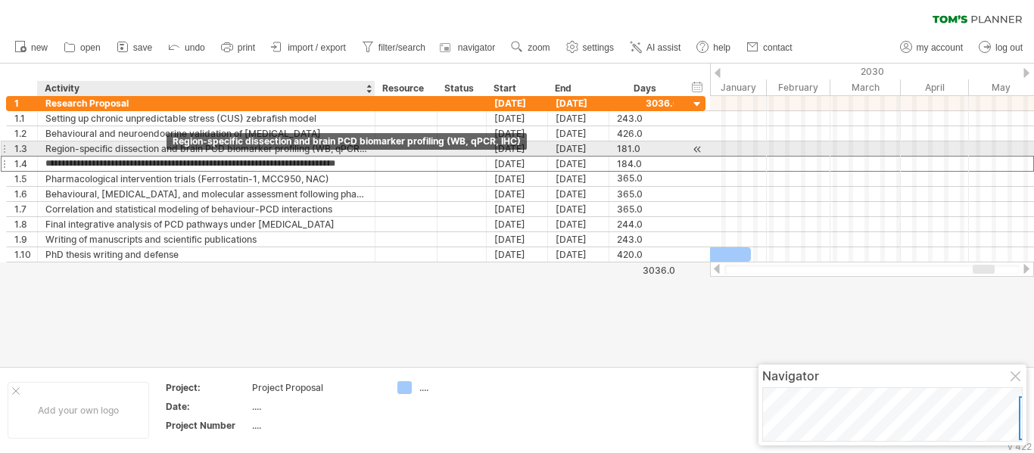
click at [156, 145] on div "Region-specific dissection and brain PCD biomarker profiling (WB, qPCR, IHC)" at bounding box center [206, 149] width 322 height 14
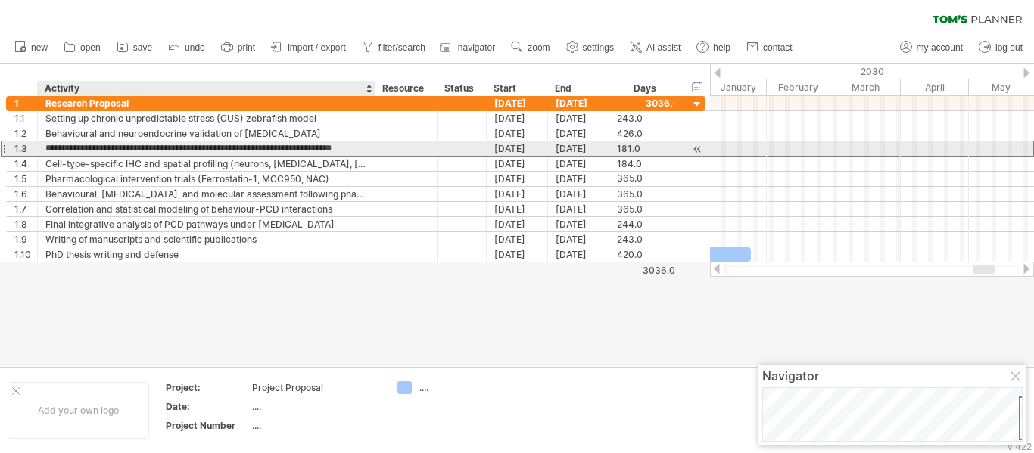
click at [156, 145] on input "**********" at bounding box center [206, 149] width 322 height 14
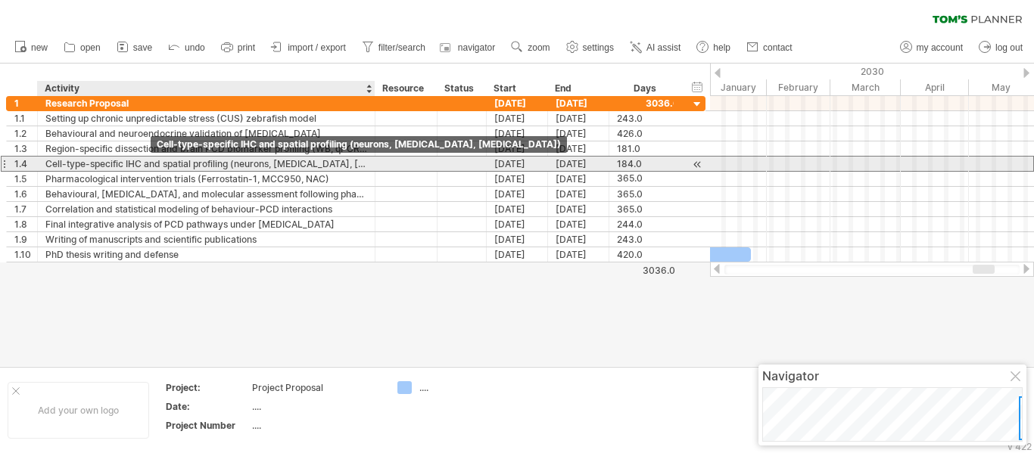
click at [149, 165] on div "Cell-type-specific IHC and spatial profiling (neurons, [MEDICAL_DATA], [MEDICAL…" at bounding box center [206, 164] width 322 height 14
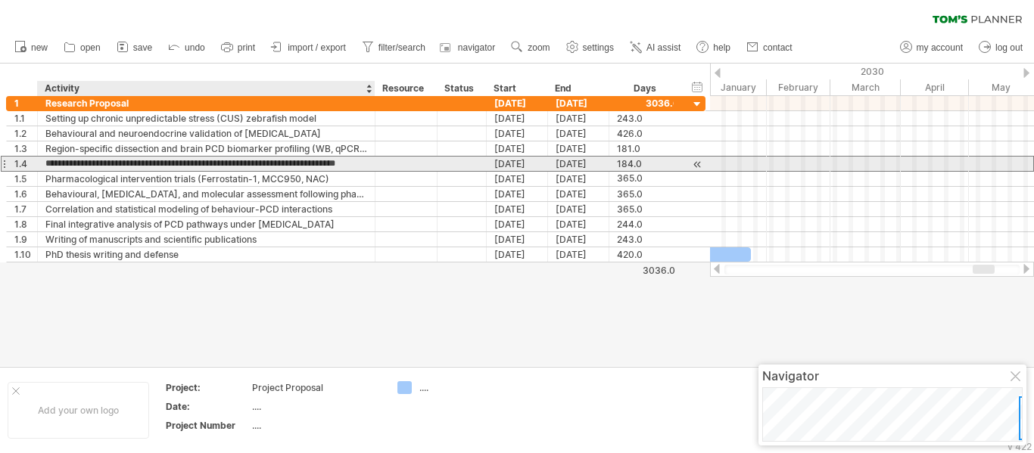
click at [149, 165] on input "**********" at bounding box center [206, 164] width 322 height 14
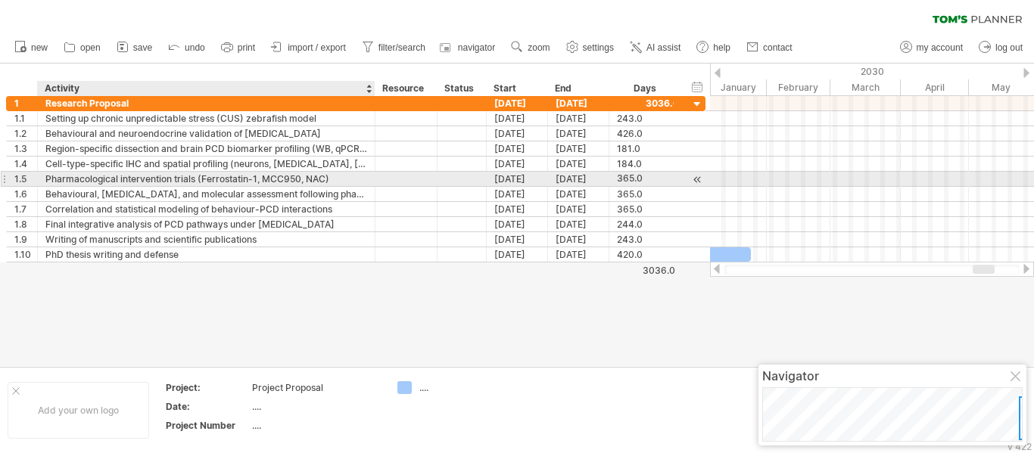
click at [136, 180] on div "Pharmacological intervention trials (Ferrostatin-1, MCC950, NAC)" at bounding box center [206, 179] width 322 height 14
click at [0, 0] on input "**********" at bounding box center [0, 0] width 0 height 0
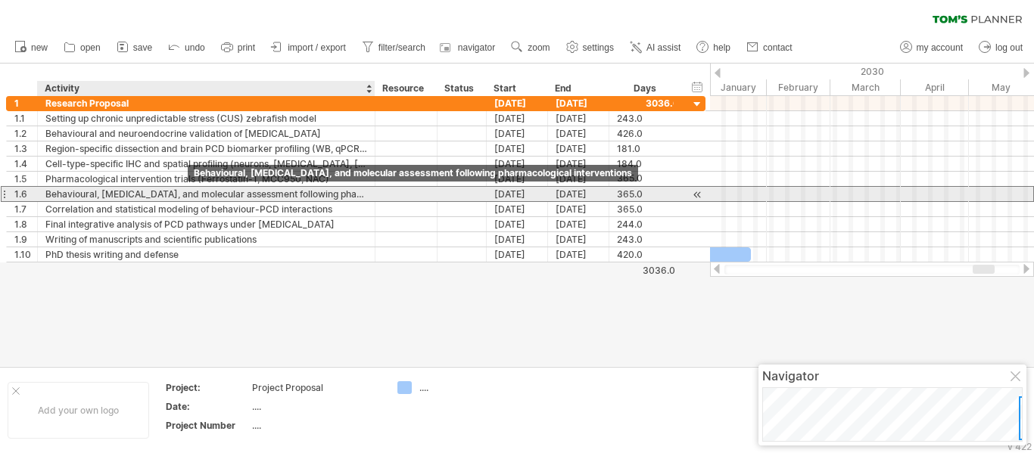
click at [188, 191] on div "Behavioural, [MEDICAL_DATA], and molecular assessment following pharmacological…" at bounding box center [206, 194] width 322 height 14
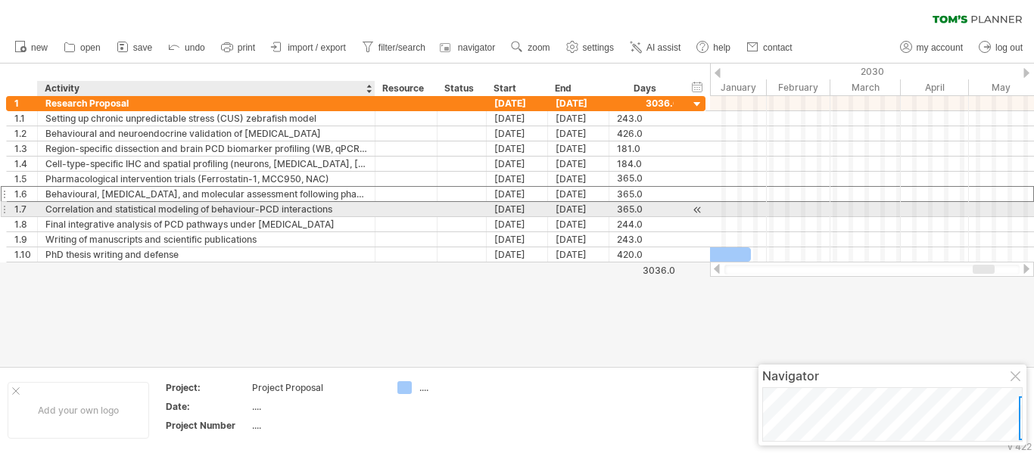
click at [110, 206] on div "Correlation and statistical modeling of behaviour-PCD interactions" at bounding box center [206, 209] width 322 height 14
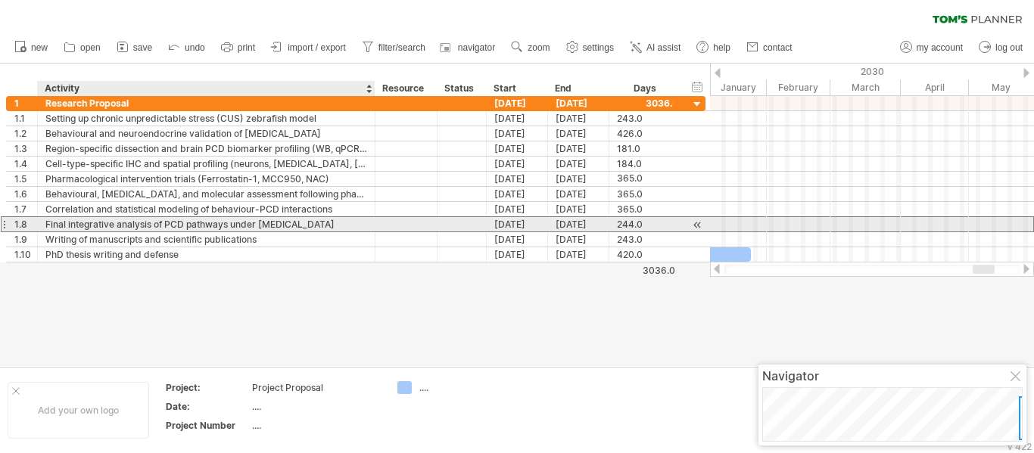
click at [167, 224] on div "Final integrative analysis of PCD pathways under [MEDICAL_DATA]" at bounding box center [206, 224] width 322 height 14
click at [167, 224] on input "**********" at bounding box center [206, 224] width 322 height 14
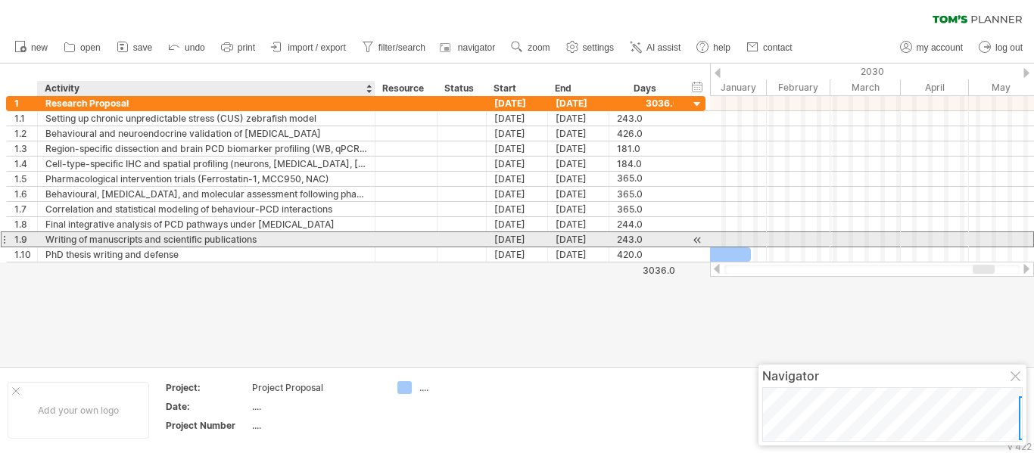
click at [148, 241] on div "Writing of manuscripts and scientific publications" at bounding box center [206, 239] width 322 height 14
click at [192, 233] on div "Writing of manuscripts and scientific publications" at bounding box center [206, 239] width 322 height 14
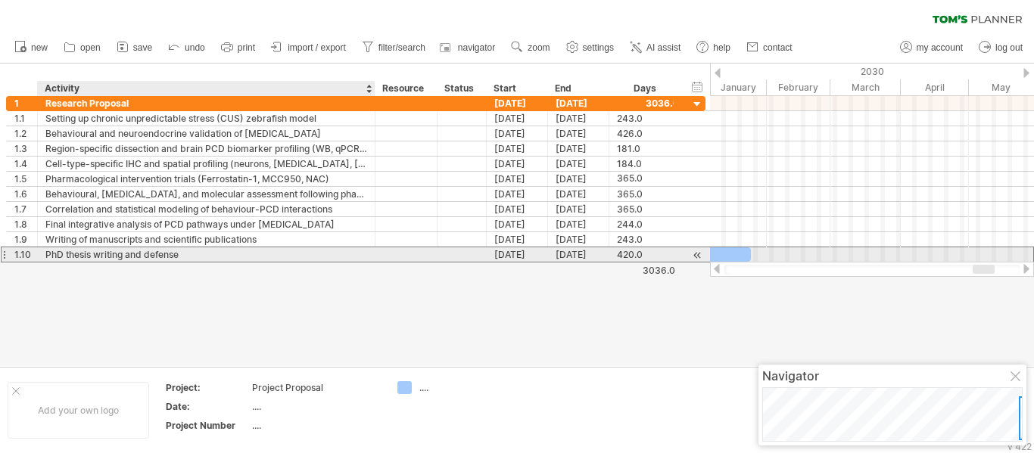
click at [106, 255] on div "PhD thesis writing and defense" at bounding box center [206, 255] width 322 height 14
click at [106, 255] on input "**********" at bounding box center [206, 255] width 322 height 14
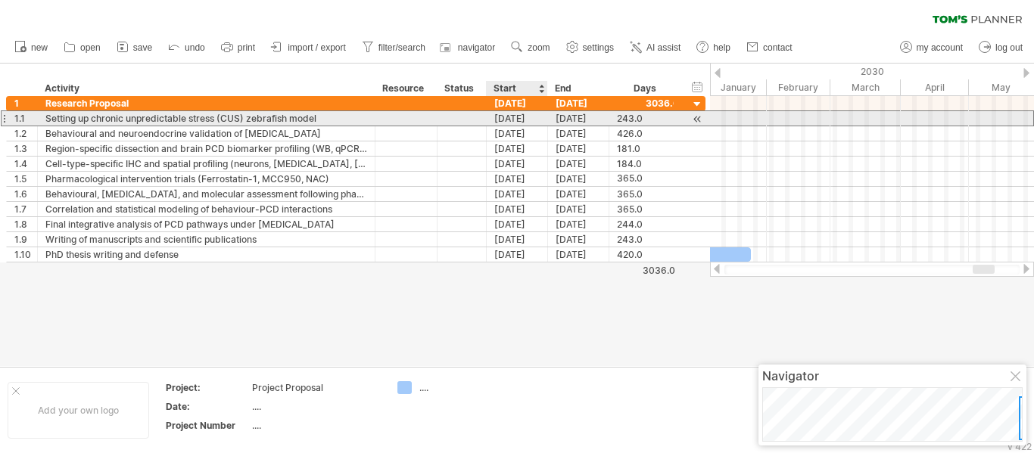
click at [513, 116] on div "[DATE]" at bounding box center [517, 118] width 61 height 14
drag, startPoint x: 542, startPoint y: 119, endPoint x: 494, endPoint y: 119, distance: 47.7
click at [494, 119] on div "[DATE]" at bounding box center [517, 118] width 61 height 14
